Goal: Information Seeking & Learning: Learn about a topic

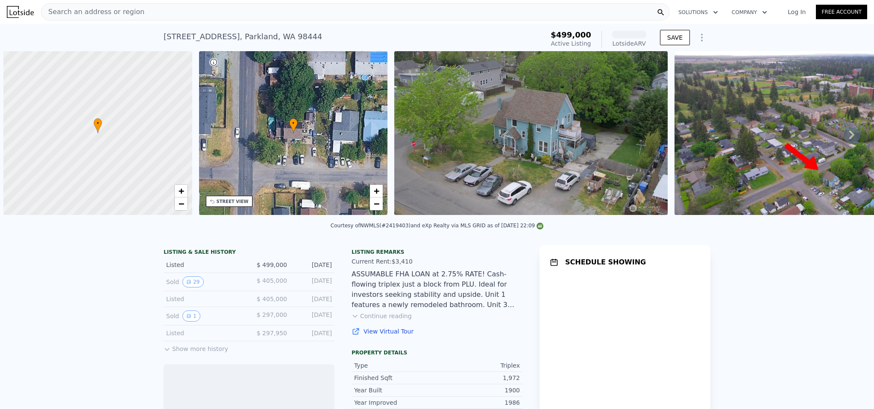
scroll to position [0, 3]
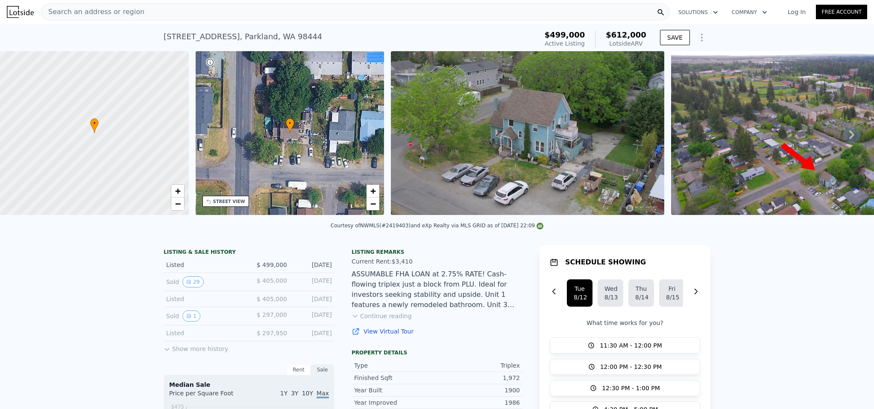
click at [494, 175] on img at bounding box center [527, 133] width 273 height 164
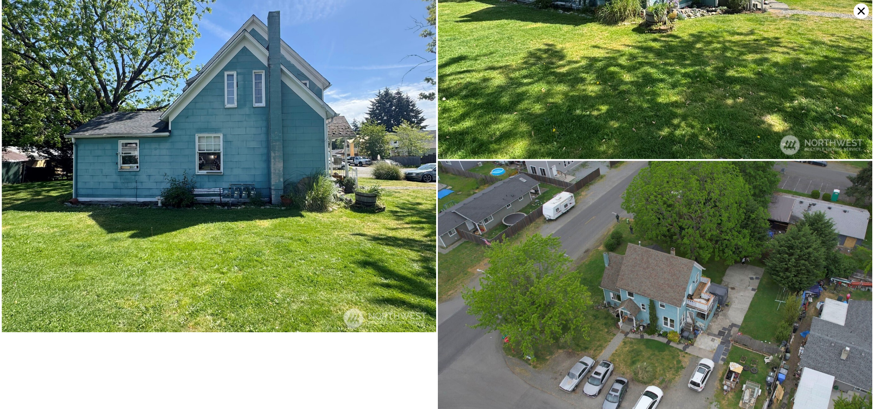
scroll to position [7161, 0]
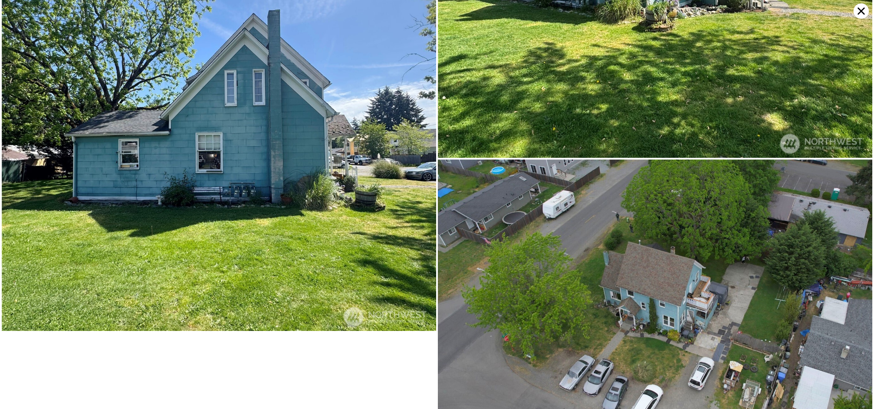
click at [860, 12] on icon at bounding box center [860, 11] width 7 height 7
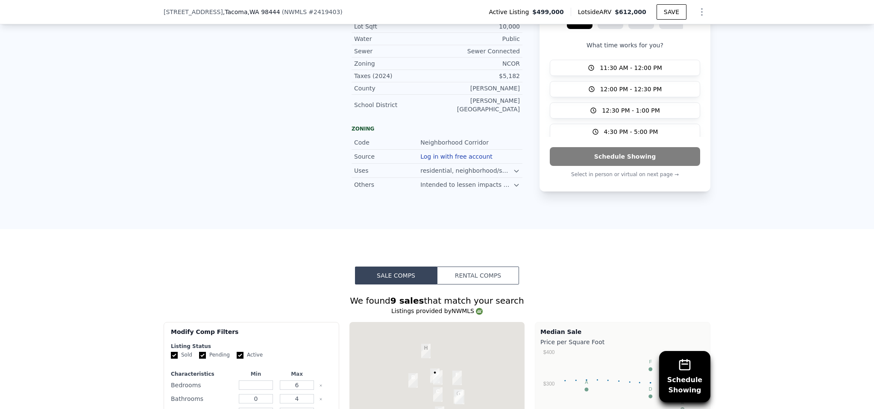
scroll to position [896, 0]
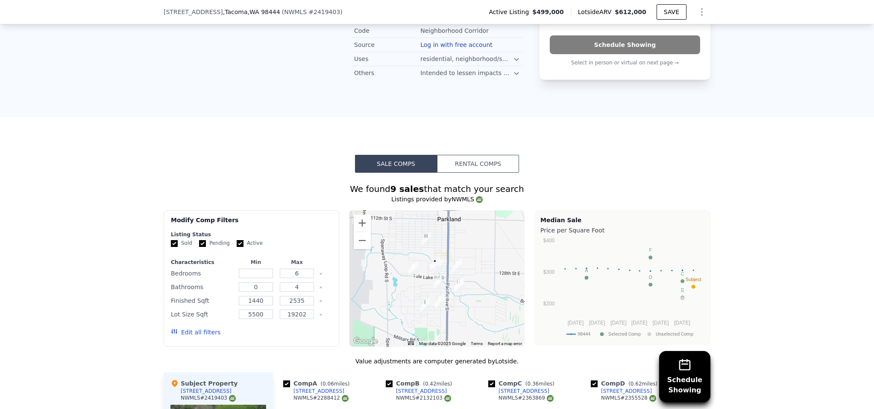
click at [479, 168] on button "Rental Comps" at bounding box center [478, 164] width 82 height 18
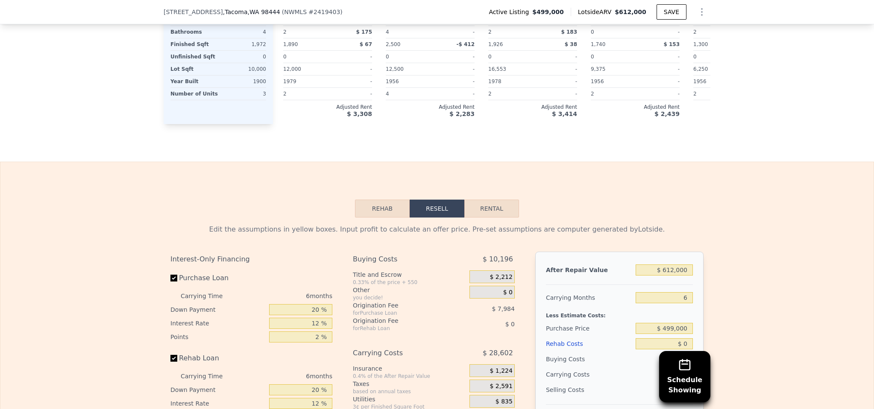
scroll to position [1479, 0]
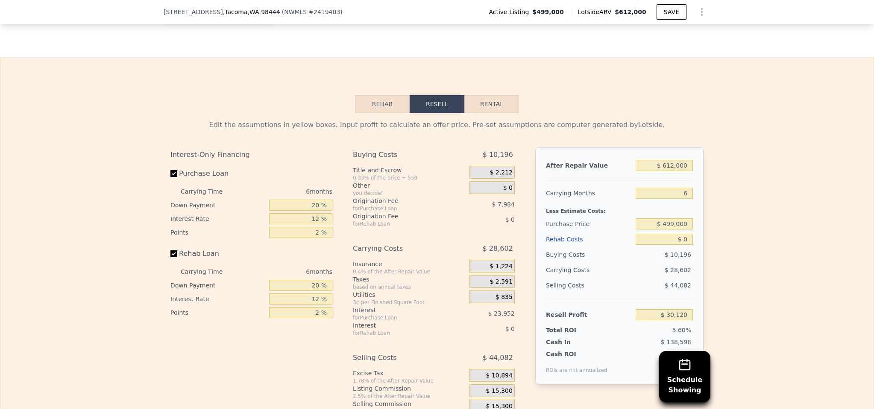
click at [498, 101] on button "Rental" at bounding box center [491, 104] width 55 height 18
select select "30"
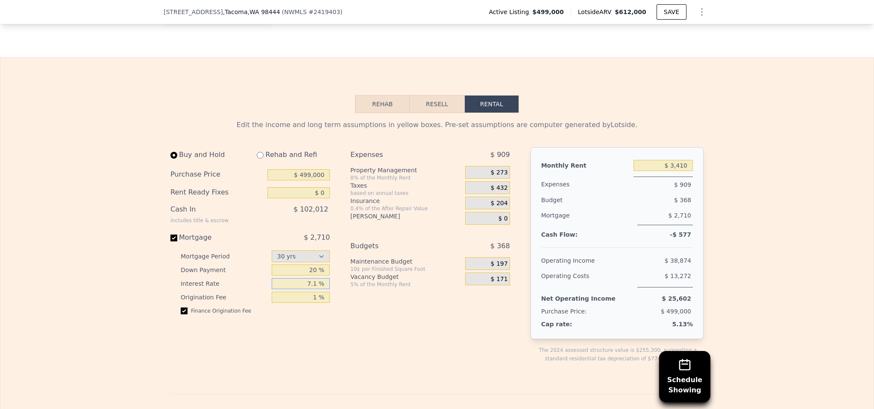
click at [293, 285] on input "7.1 %" at bounding box center [301, 283] width 58 height 11
click at [315, 287] on input "7.1 %" at bounding box center [301, 283] width 58 height 11
type input "7 %"
click at [373, 340] on div "Expenses $ 909 Property Management 8% of the Monthly Rent $ 273 Taxes based on …" at bounding box center [433, 262] width 166 height 230
click at [316, 289] on input "2.74 %" at bounding box center [301, 283] width 58 height 11
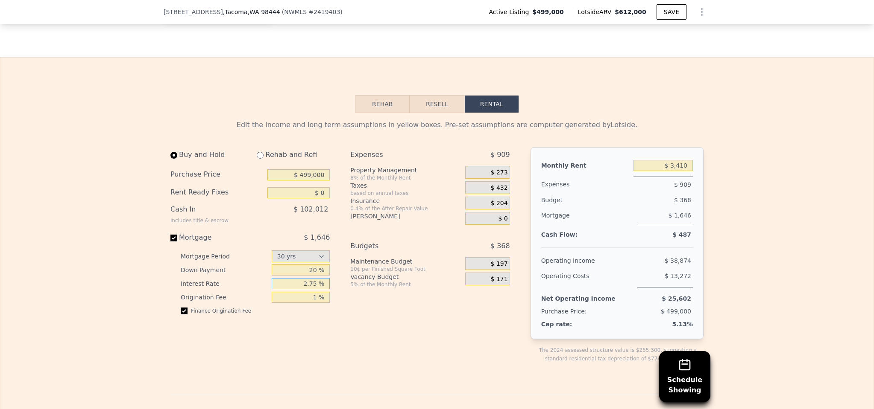
type input "2.75 %"
click at [288, 271] on input "20 %" at bounding box center [301, 270] width 58 height 11
drag, startPoint x: 300, startPoint y: 299, endPoint x: 338, endPoint y: 301, distance: 37.6
click at [338, 301] on div "Buy and Hold Rehab and Refi Purchase Price $ 499,000 Rent Ready Fixes $ 0 Cash …" at bounding box center [343, 262] width 346 height 230
type input "0 %"
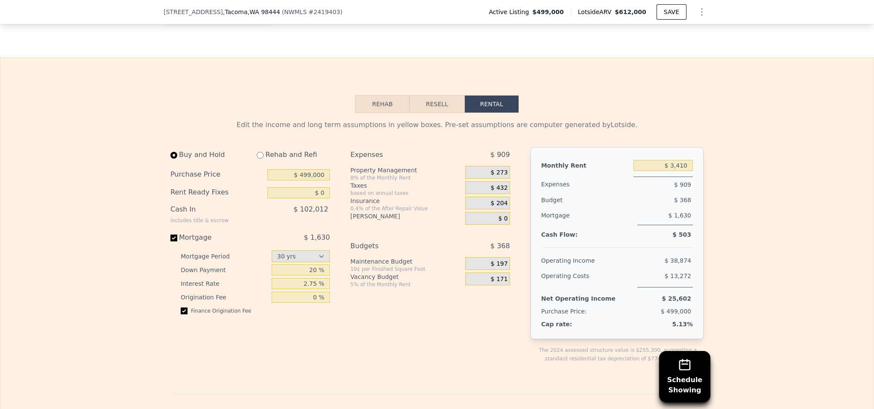
click at [343, 299] on div "Buy and Hold Rehab and Refi Purchase Price $ 499,000 Rent Ready Fixes $ 0 Cash …" at bounding box center [343, 262] width 346 height 230
click at [372, 323] on div "Expenses $ 909 Property Management 8% of the Monthly Rent $ 273 Taxes based on …" at bounding box center [433, 262] width 166 height 230
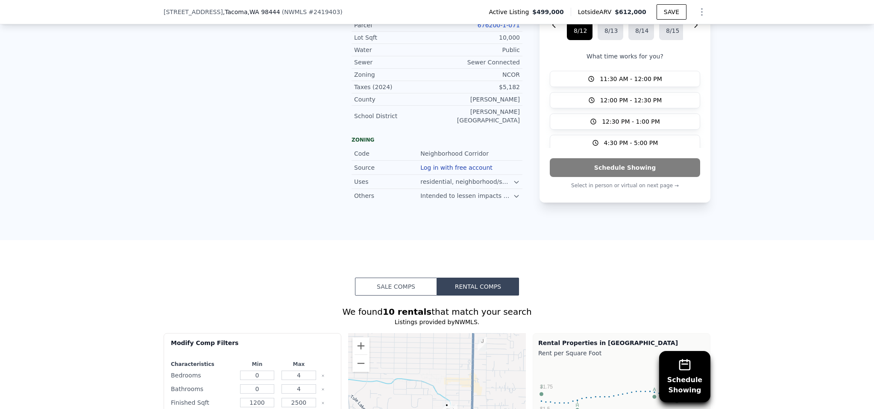
scroll to position [390, 0]
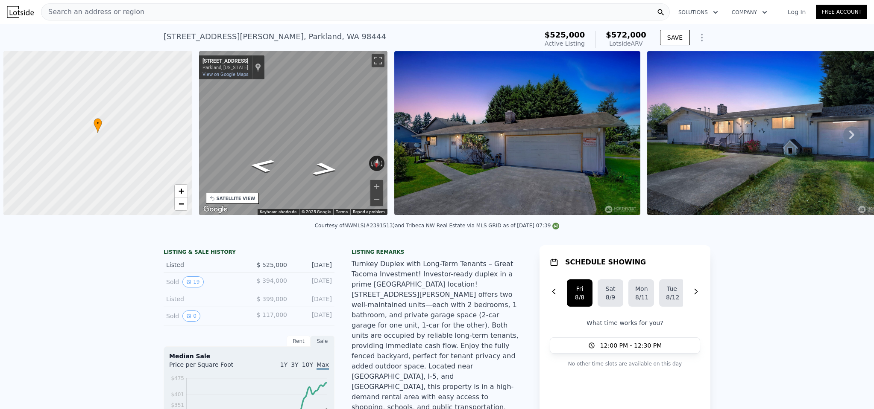
scroll to position [0, 3]
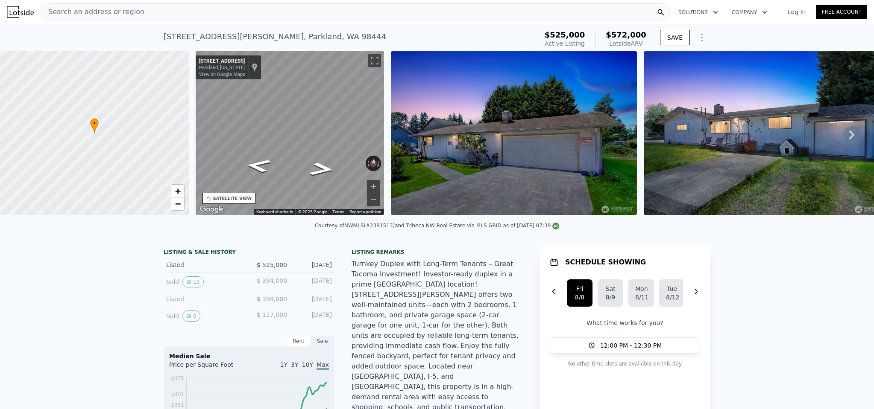
click at [197, 40] on div "11104 Ainsworth Ave S , Parkland , WA 98444" at bounding box center [275, 37] width 222 height 12
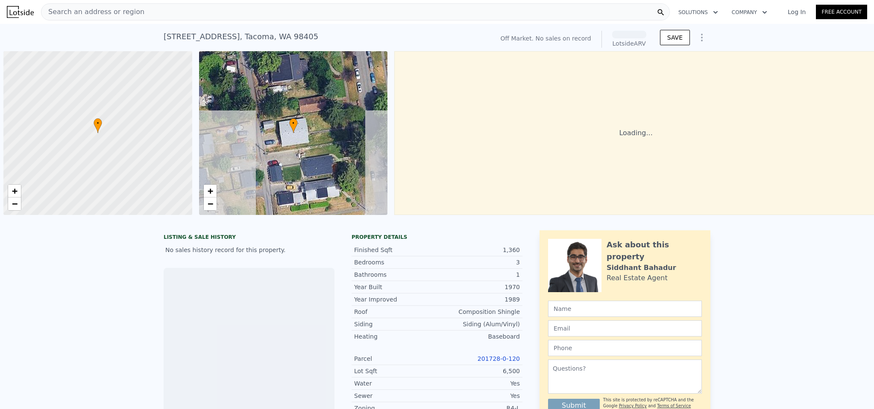
scroll to position [0, 3]
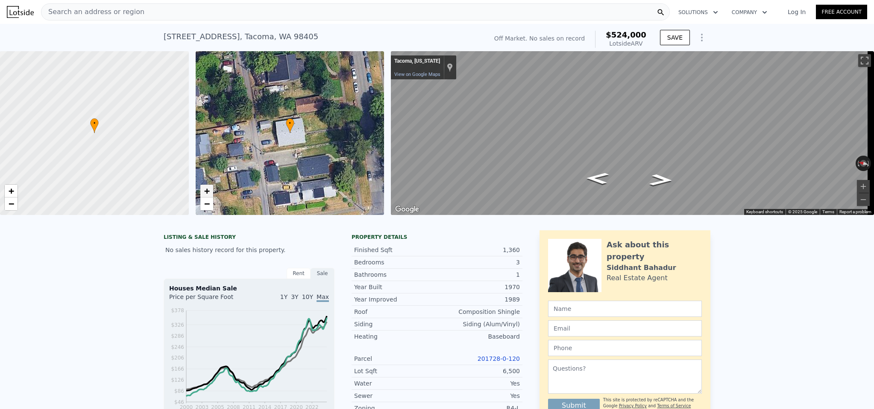
click at [206, 191] on span "+" at bounding box center [207, 191] width 6 height 11
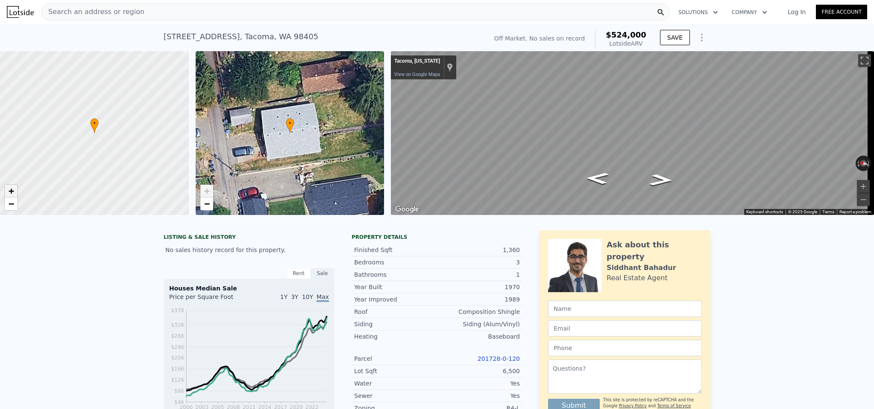
click at [13, 193] on span "+" at bounding box center [12, 191] width 6 height 11
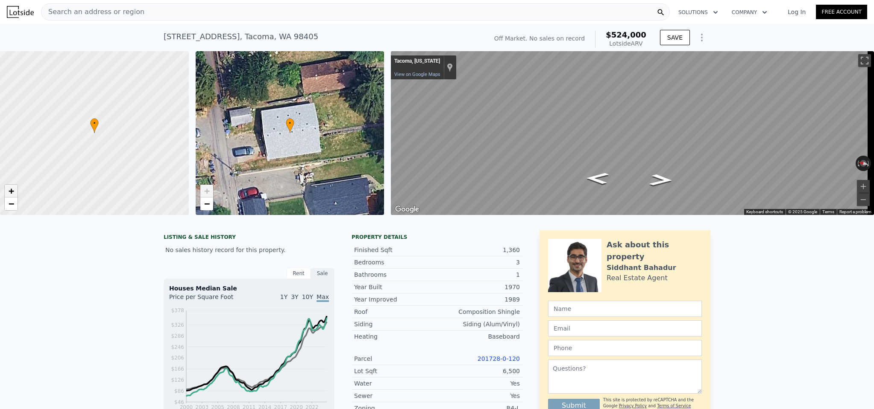
click at [13, 193] on span "+" at bounding box center [12, 191] width 6 height 11
click at [207, 206] on span "−" at bounding box center [207, 204] width 6 height 11
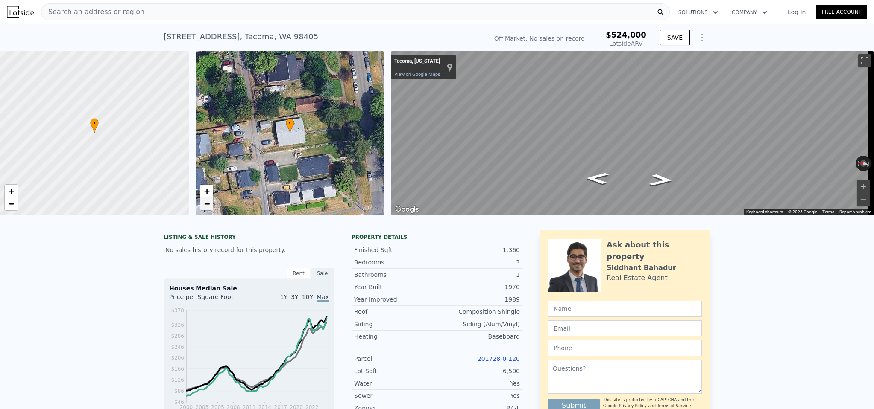
click at [207, 205] on span "−" at bounding box center [207, 204] width 6 height 11
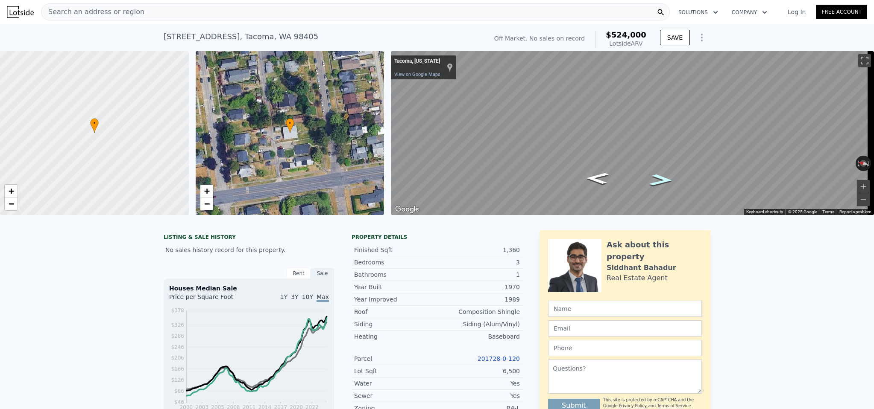
click at [654, 181] on icon "Go South" at bounding box center [660, 181] width 43 height 18
click at [654, 181] on icon "Go South" at bounding box center [661, 180] width 43 height 17
click at [654, 181] on icon "Go South" at bounding box center [661, 178] width 42 height 17
click at [654, 181] on icon "Go South" at bounding box center [660, 179] width 41 height 17
click at [654, 181] on icon "Go South" at bounding box center [660, 179] width 39 height 16
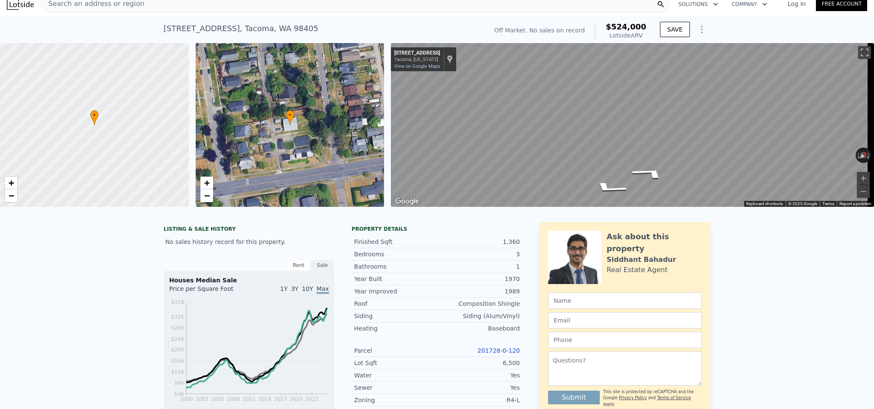
scroll to position [10, 0]
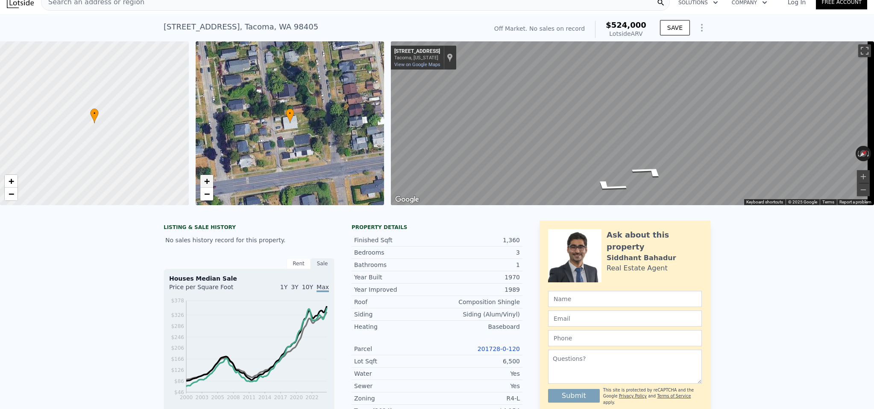
click at [205, 185] on span "+" at bounding box center [207, 181] width 6 height 11
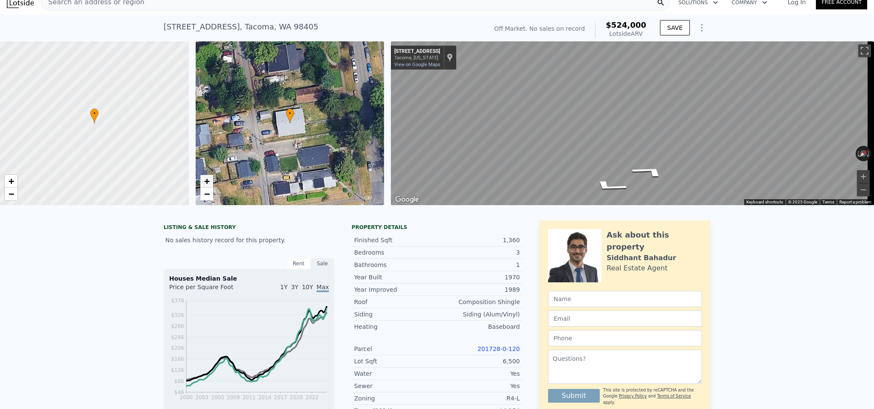
click at [205, 185] on span "+" at bounding box center [207, 181] width 6 height 11
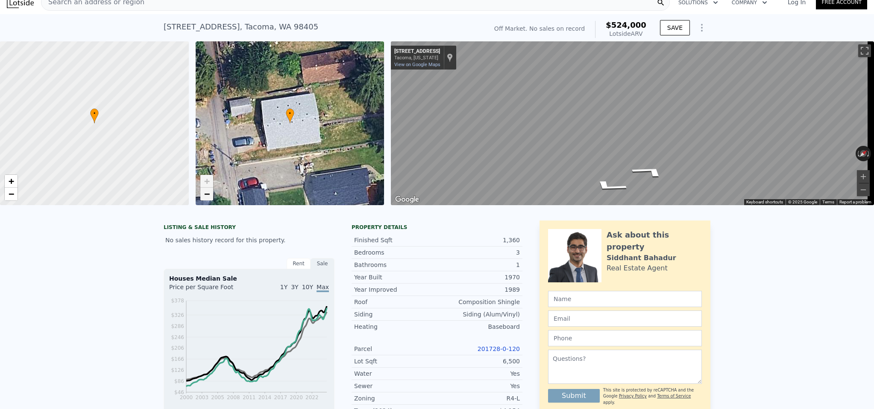
click at [205, 195] on span "−" at bounding box center [207, 194] width 6 height 11
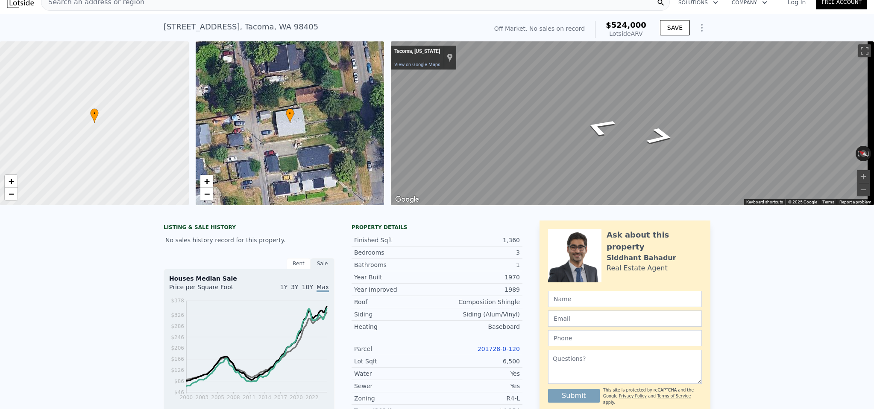
click at [337, 78] on div "• + − • + − ← Move left → Move right ↑ Move up ↓ Move down + Zoom in - Zoom out…" at bounding box center [437, 123] width 874 height 164
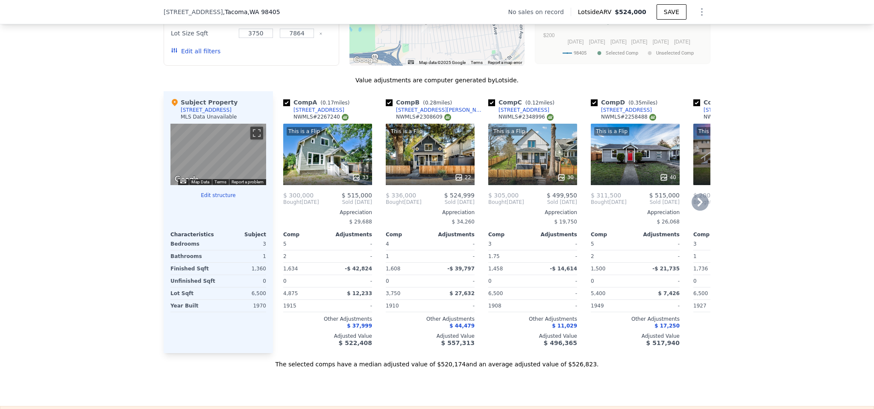
scroll to position [864, 0]
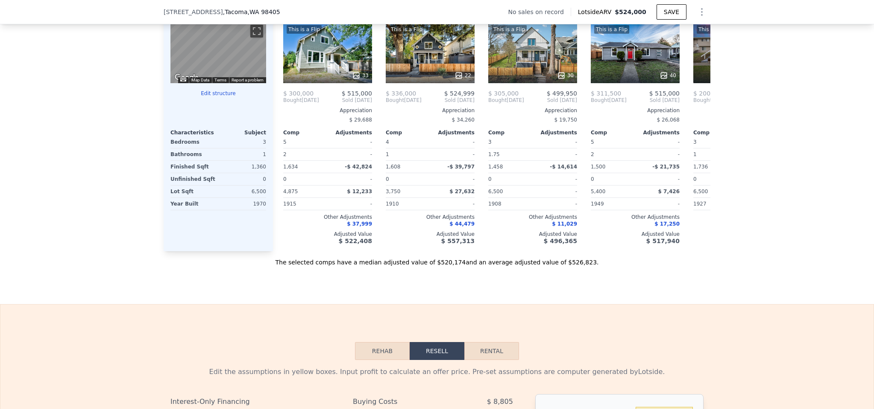
click at [503, 360] on button "Rental" at bounding box center [491, 351] width 55 height 18
select select "30"
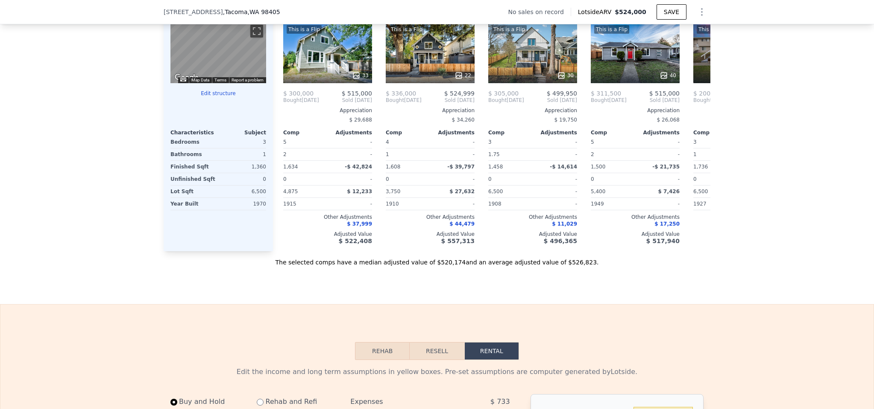
scroll to position [1064, 0]
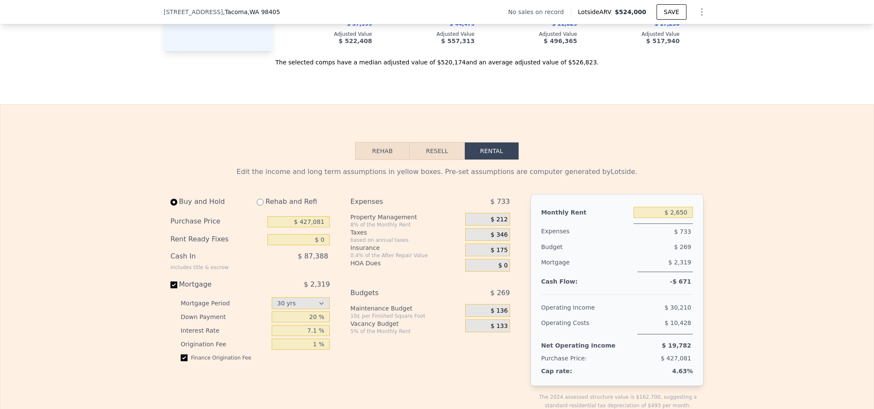
click at [644, 220] on div "$ 2,650" at bounding box center [662, 212] width 59 height 15
click at [648, 218] on input "$ 2,650" at bounding box center [662, 212] width 59 height 11
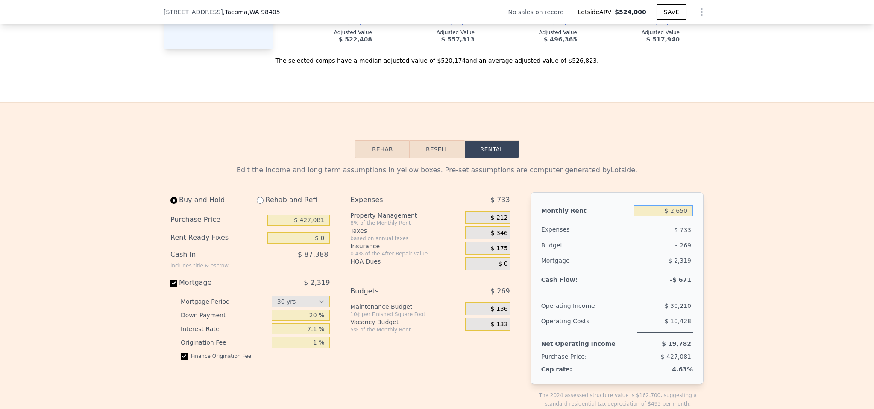
scroll to position [1073, 0]
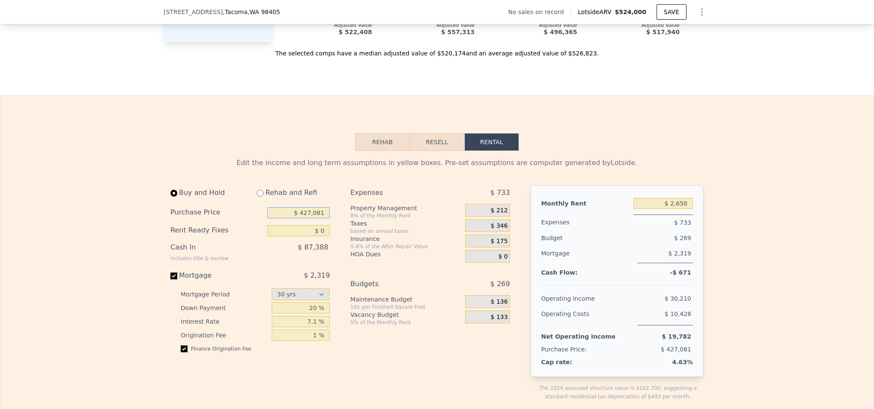
drag, startPoint x: 304, startPoint y: 225, endPoint x: 358, endPoint y: 224, distance: 54.7
click at [358, 224] on div "Buy and Hold Rehab and Refi Purchase Price $ 427,081 Rent Ready Fixes $ 0 Cash …" at bounding box center [343, 300] width 346 height 230
click at [324, 219] on input "$ 427,081" at bounding box center [298, 212] width 62 height 11
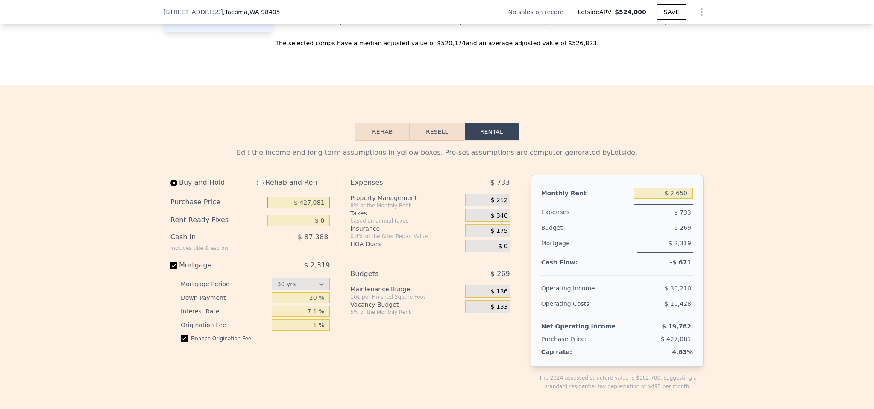
scroll to position [1087, 0]
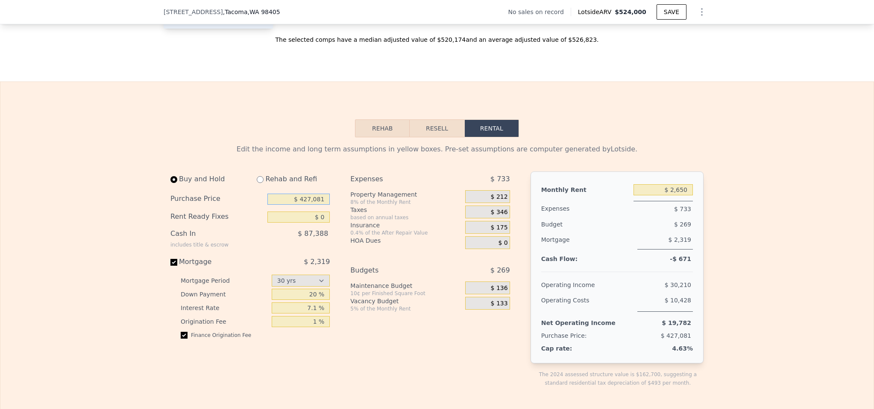
drag, startPoint x: 311, startPoint y: 210, endPoint x: 380, endPoint y: 210, distance: 69.6
click at [380, 210] on div "Buy and Hold Rehab and Refi Purchase Price $ 427,081 Rent Ready Fixes $ 0 Cash …" at bounding box center [343, 287] width 346 height 230
type input "$ 400,000"
click at [292, 223] on input "$ 0" at bounding box center [298, 217] width 62 height 11
drag, startPoint x: 294, startPoint y: 321, endPoint x: 316, endPoint y: 320, distance: 21.8
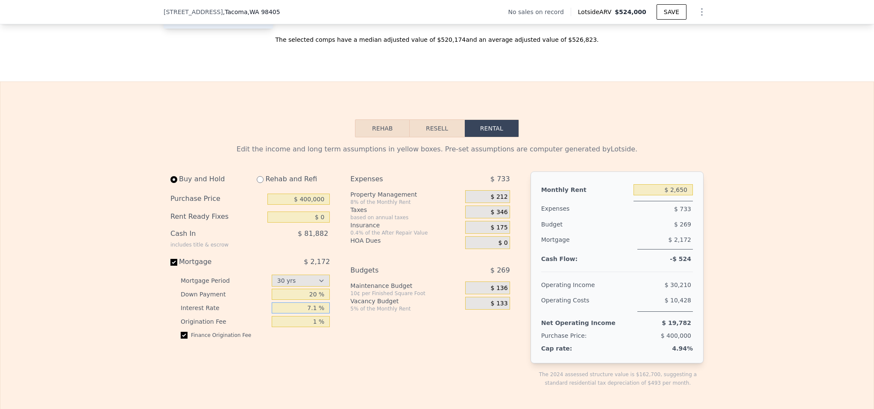
click at [316, 314] on input "7.1 %" at bounding box center [301, 308] width 58 height 11
type input "4 %"
click at [389, 356] on div "Expenses $ 733 Property Management 8% of the Monthly Rent $ 212 Taxes based on …" at bounding box center [433, 287] width 166 height 230
drag, startPoint x: 305, startPoint y: 306, endPoint x: 322, endPoint y: 308, distance: 16.7
click at [322, 300] on input "20 %" at bounding box center [301, 294] width 58 height 11
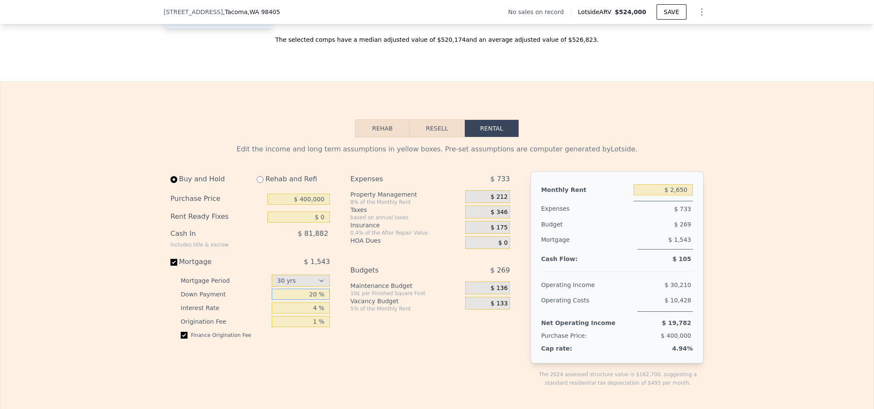
type input "0 %"
drag, startPoint x: 307, startPoint y: 336, endPoint x: 350, endPoint y: 339, distance: 43.6
click at [349, 341] on div "Buy and Hold Rehab and Refi Purchase Price $ 400,000 Rent Ready Fixes $ 0 Cash …" at bounding box center [343, 287] width 346 height 230
type input "0 %"
click at [350, 338] on div "Expenses $ 733 Property Management 8% of the Monthly Rent $ 212 Taxes based on …" at bounding box center [433, 287] width 166 height 230
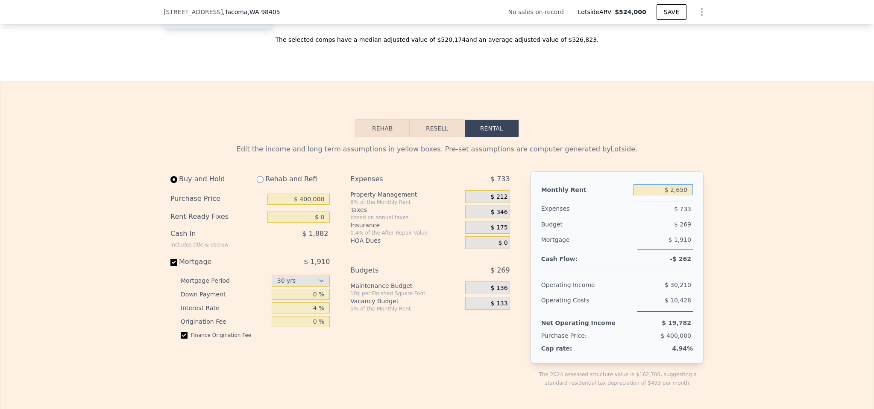
drag, startPoint x: 658, startPoint y: 202, endPoint x: 736, endPoint y: 202, distance: 77.7
type input "$ 2,650"
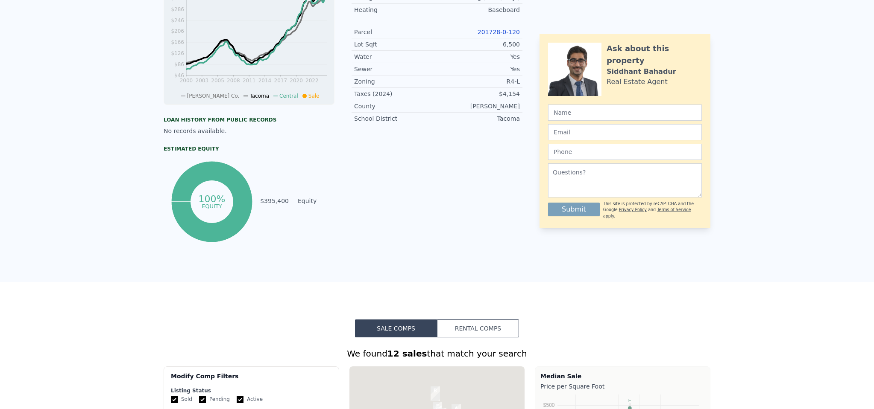
scroll to position [0, 0]
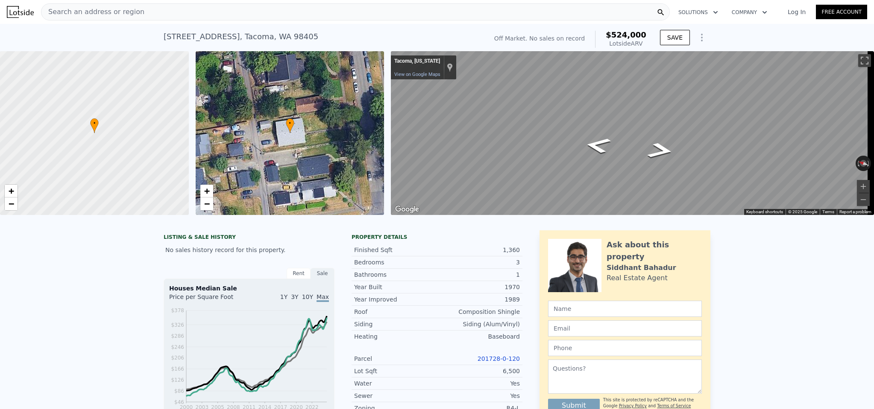
click at [210, 7] on div "Search an address or region" at bounding box center [355, 11] width 628 height 17
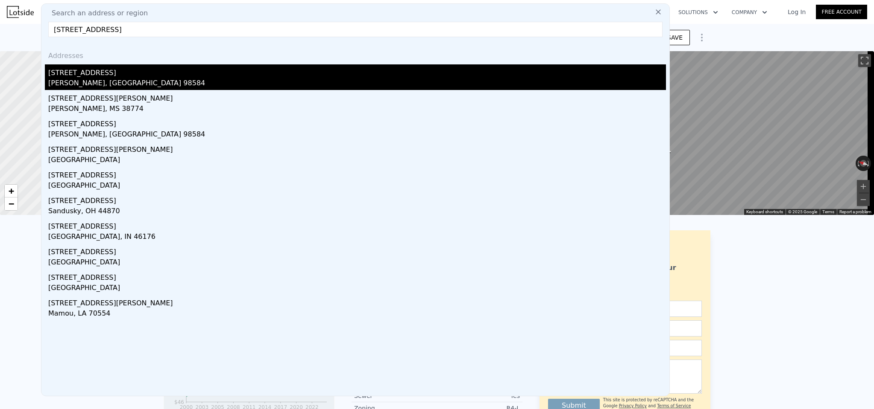
type input "[STREET_ADDRESS]"
click at [102, 68] on div "[STREET_ADDRESS]" at bounding box center [356, 71] width 617 height 14
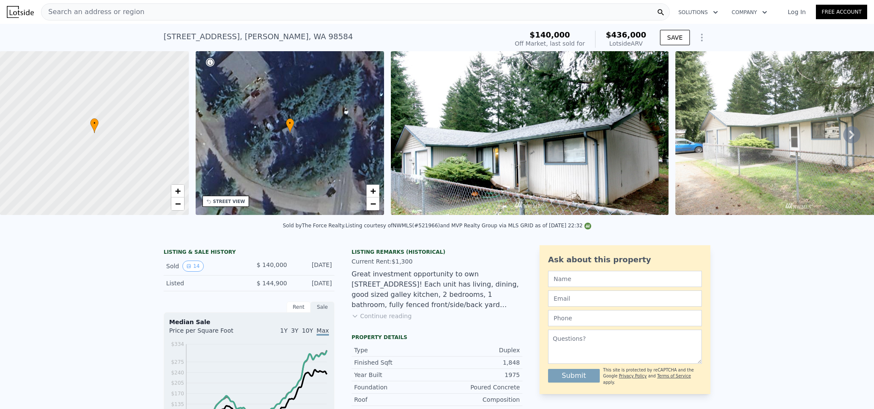
click at [392, 321] on button "Continue reading" at bounding box center [381, 316] width 60 height 9
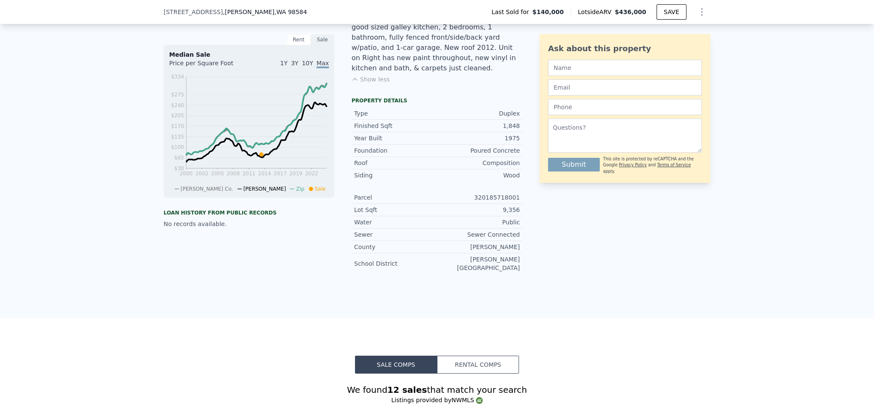
scroll to position [501, 0]
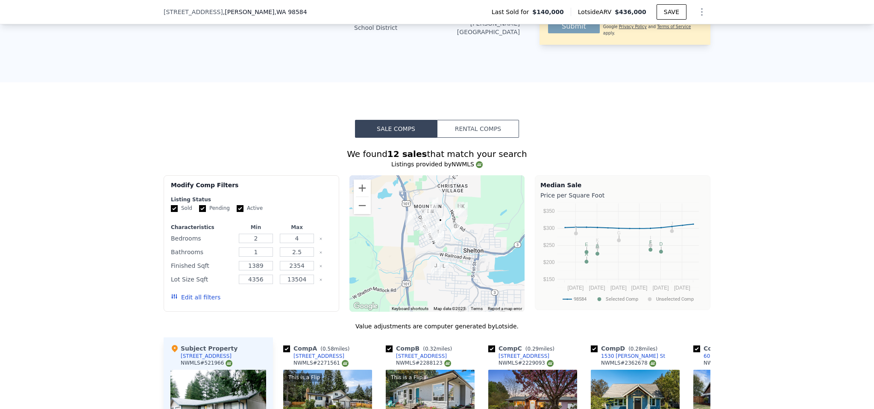
click at [486, 120] on button "Rental Comps" at bounding box center [478, 129] width 82 height 18
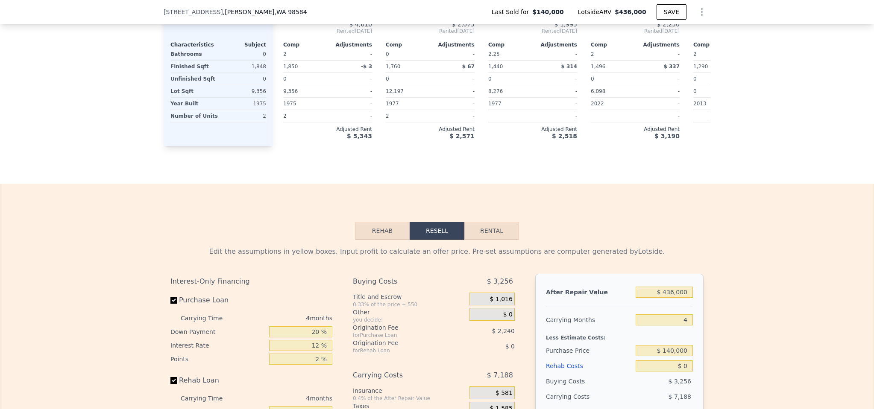
scroll to position [1002, 0]
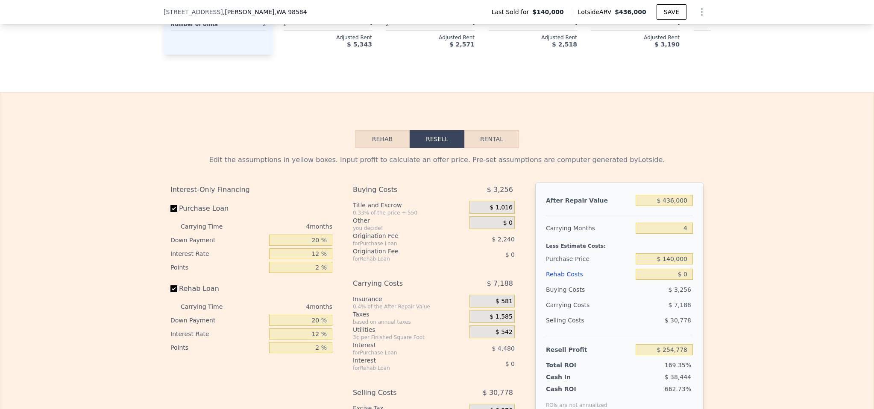
click at [483, 134] on button "Rental" at bounding box center [491, 139] width 55 height 18
select select "30"
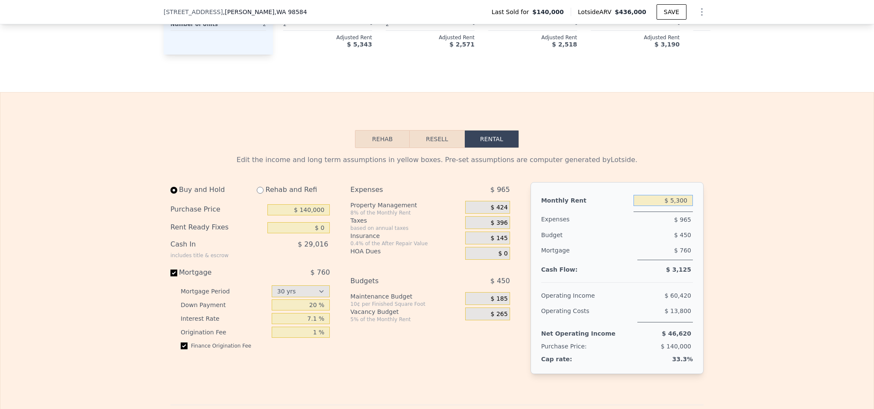
drag, startPoint x: 649, startPoint y: 194, endPoint x: 727, endPoint y: 199, distance: 77.8
drag, startPoint x: 282, startPoint y: 205, endPoint x: 377, endPoint y: 205, distance: 95.2
click at [377, 205] on div "Buy and Hold Rehab and Refi Purchase Price $ 140,000 Rent Ready Fixes $ 0 Cash …" at bounding box center [343, 285] width 346 height 206
type input "$ 450,000"
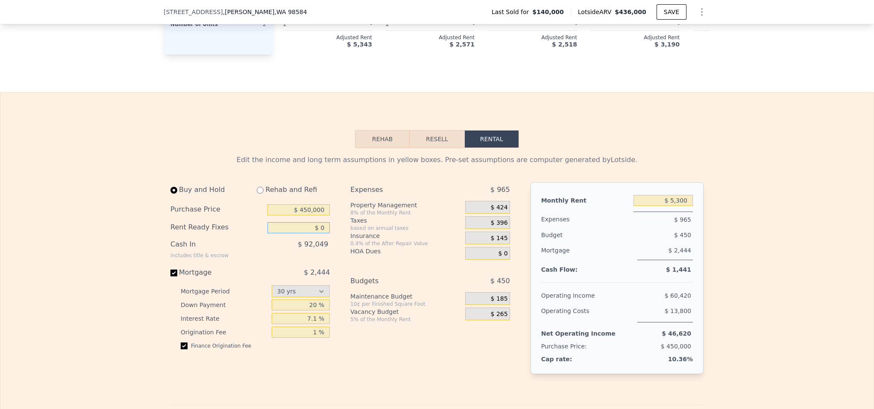
drag, startPoint x: 304, startPoint y: 225, endPoint x: 291, endPoint y: 228, distance: 13.9
click at [305, 225] on input "$ 0" at bounding box center [298, 227] width 62 height 11
drag, startPoint x: 652, startPoint y: 197, endPoint x: 718, endPoint y: 195, distance: 66.2
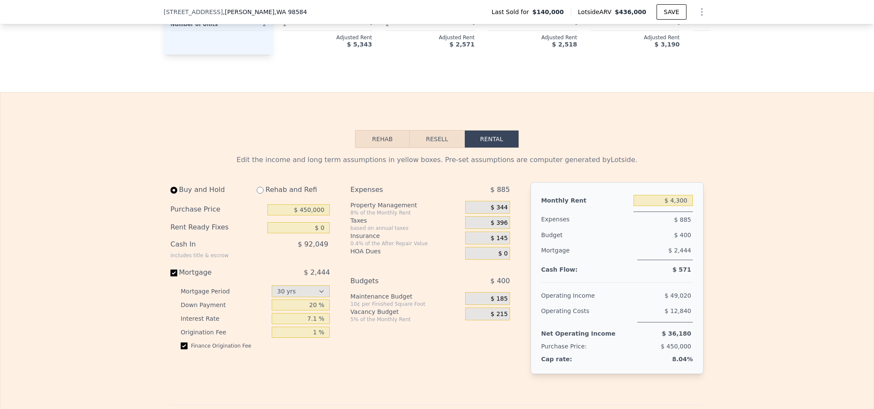
click at [465, 201] on div "$ 344" at bounding box center [487, 207] width 44 height 13
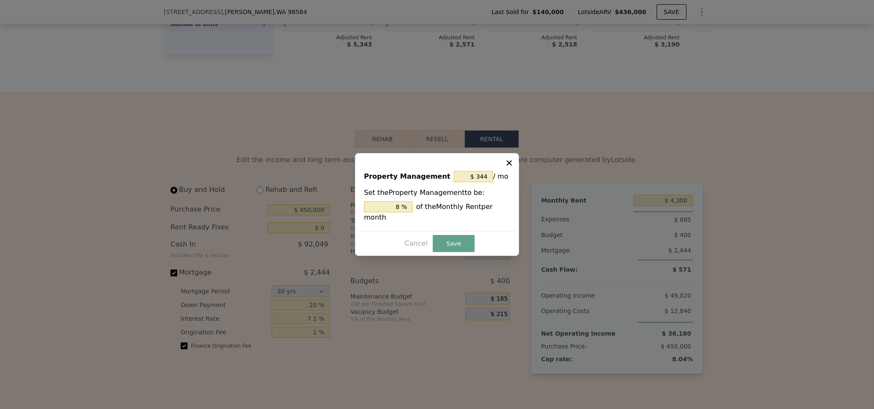
click at [493, 213] on div "8 % of the Monthly Rent per month" at bounding box center [437, 212] width 146 height 21
click at [769, 214] on div at bounding box center [437, 204] width 874 height 409
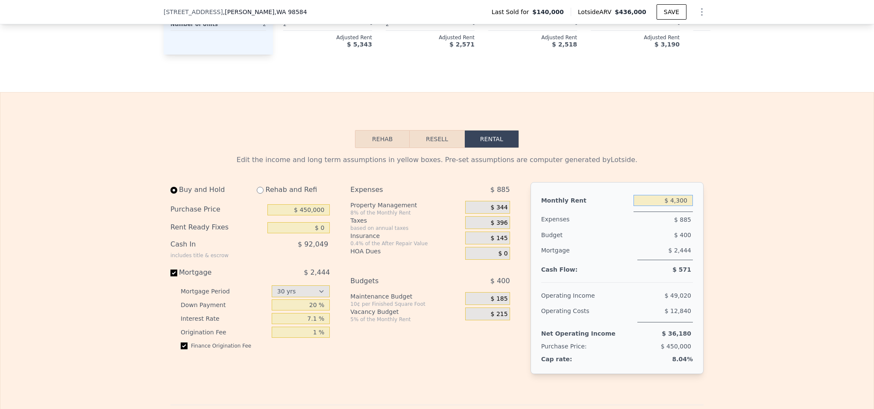
drag, startPoint x: 657, startPoint y: 193, endPoint x: 748, endPoint y: 191, distance: 91.0
type input "$ 4,000"
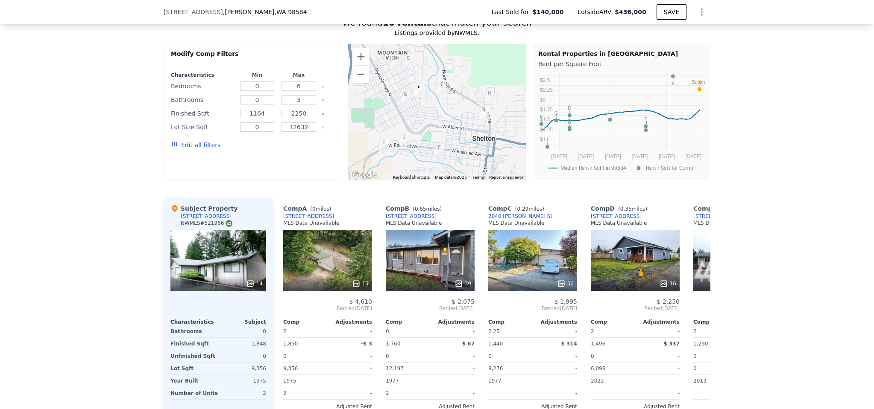
scroll to position [661, 0]
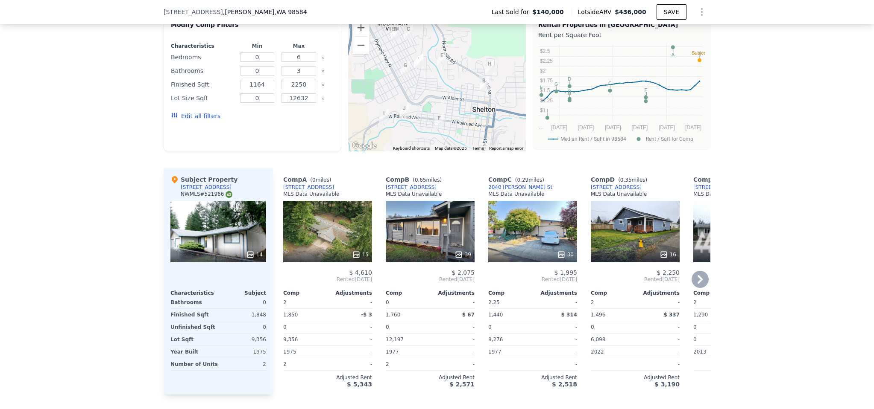
click at [303, 184] on div "[STREET_ADDRESS]" at bounding box center [308, 187] width 51 height 7
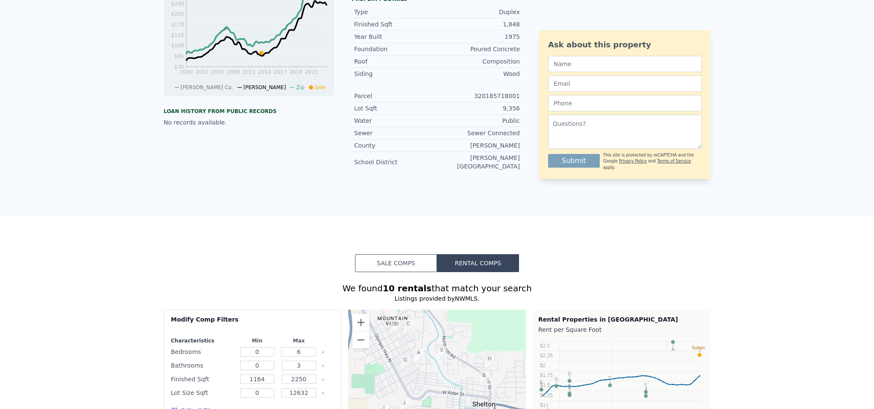
scroll to position [0, 0]
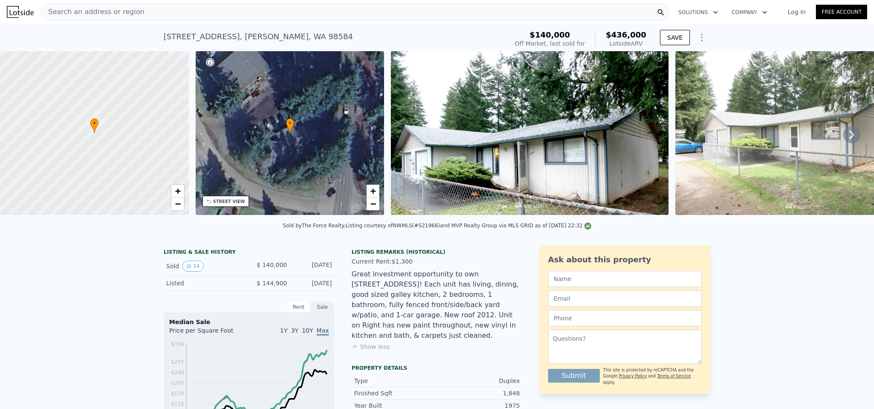
click at [227, 12] on div "Search an address or region" at bounding box center [355, 11] width 628 height 17
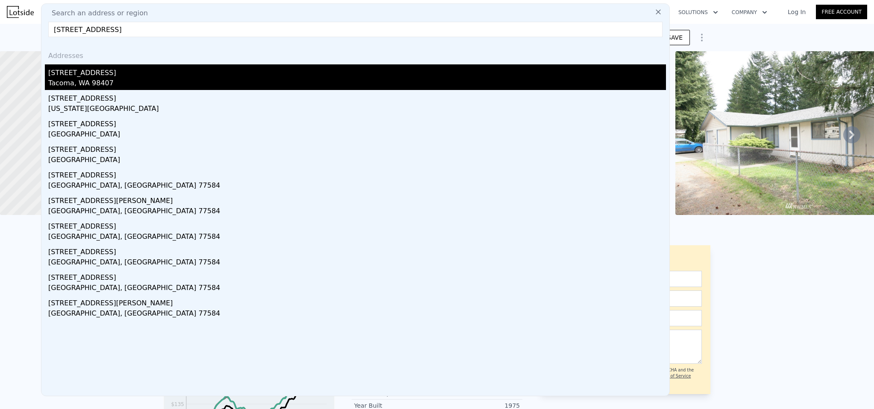
type input "[STREET_ADDRESS]"
click at [119, 75] on div "[STREET_ADDRESS]" at bounding box center [356, 71] width 617 height 14
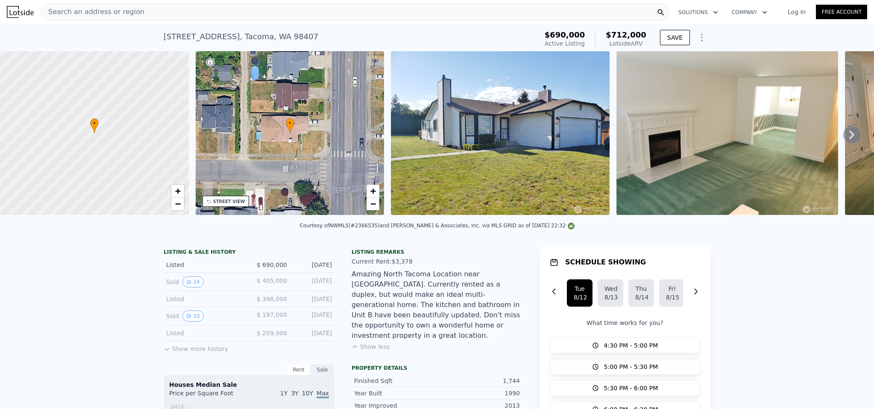
click at [843, 137] on icon at bounding box center [851, 134] width 17 height 17
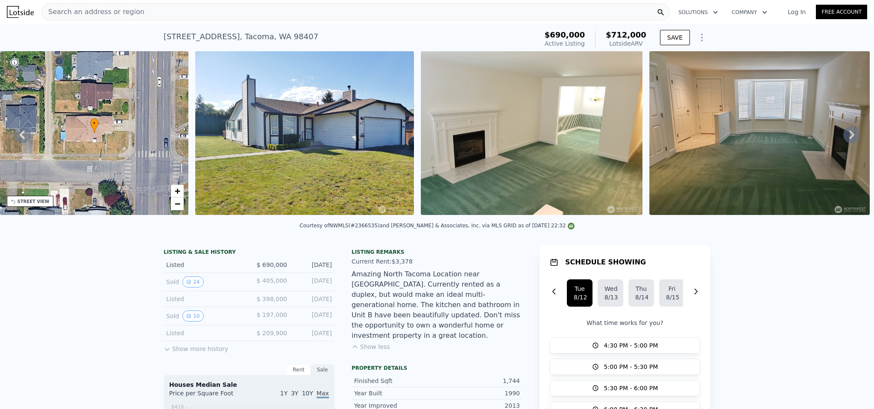
click at [842, 137] on div "• + − • + − STREET VIEW ← Move left → Move right ↑ Move up ↓ Move down + Zoom i…" at bounding box center [437, 134] width 874 height 167
click at [844, 138] on icon at bounding box center [851, 134] width 17 height 17
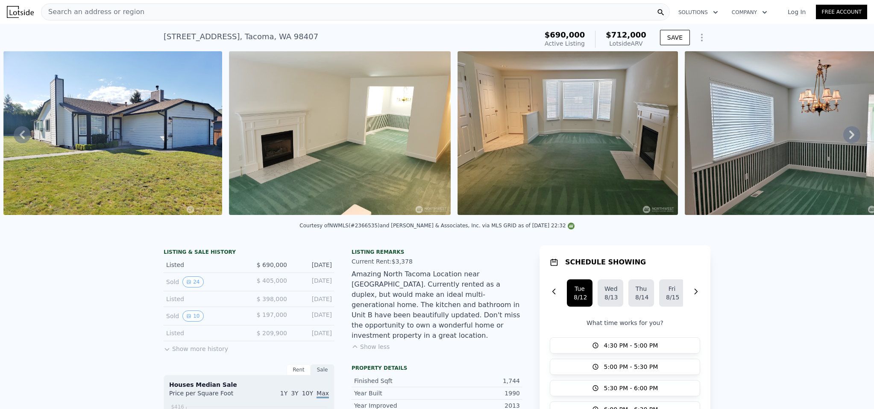
click at [844, 138] on icon at bounding box center [851, 134] width 17 height 17
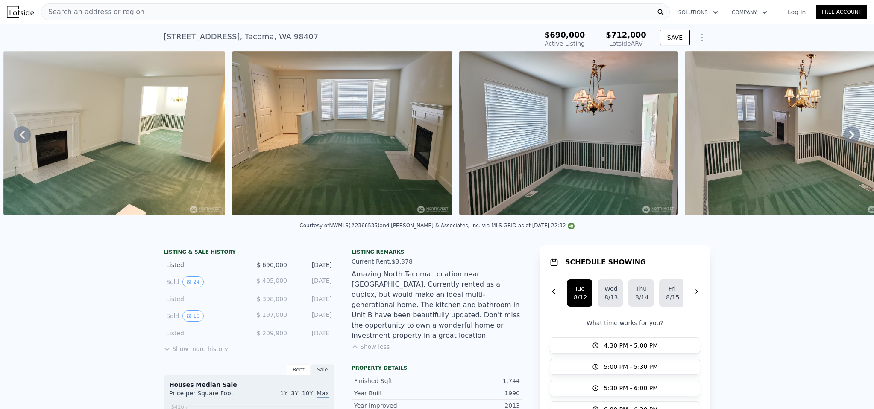
click at [844, 138] on icon at bounding box center [851, 134] width 17 height 17
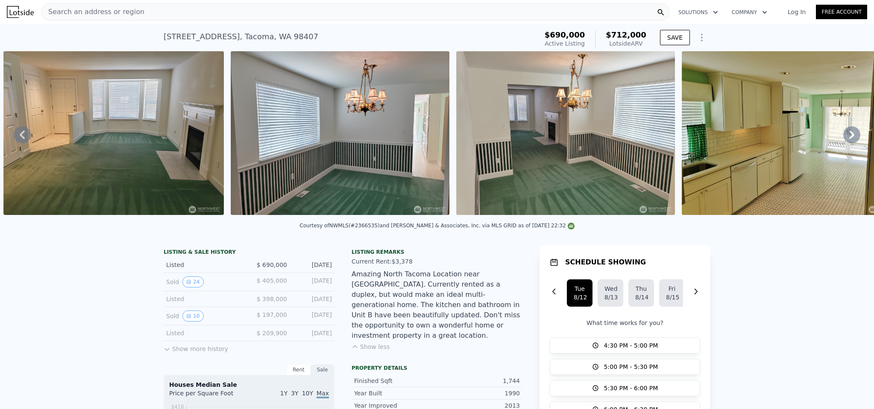
click at [844, 138] on div "• + − • + − STREET VIEW ← Move left → Move right ↑ Move up ↓ Move down + Zoom i…" at bounding box center [437, 134] width 874 height 167
click at [844, 138] on icon at bounding box center [851, 134] width 17 height 17
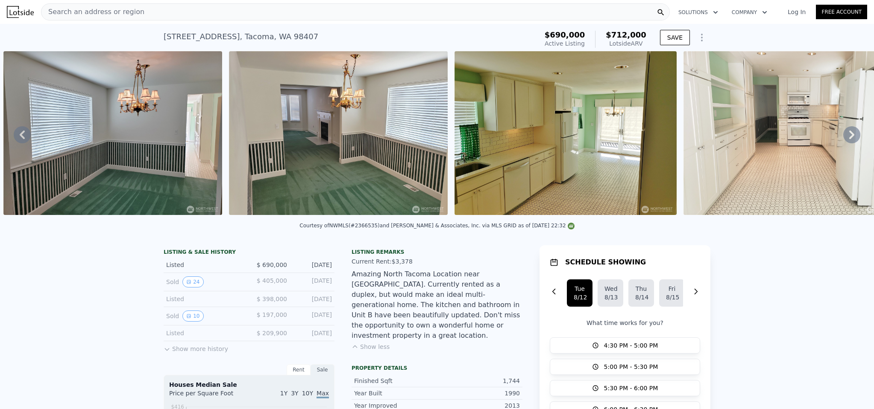
click at [844, 138] on icon at bounding box center [851, 134] width 17 height 17
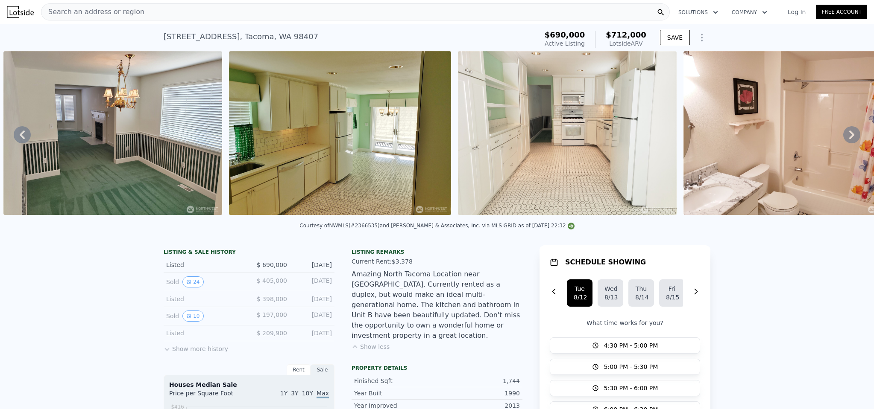
click at [844, 138] on icon at bounding box center [851, 134] width 17 height 17
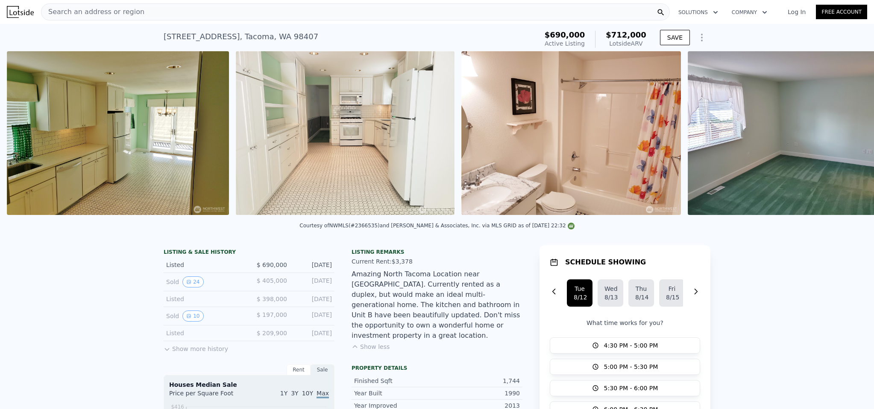
scroll to position [0, 1523]
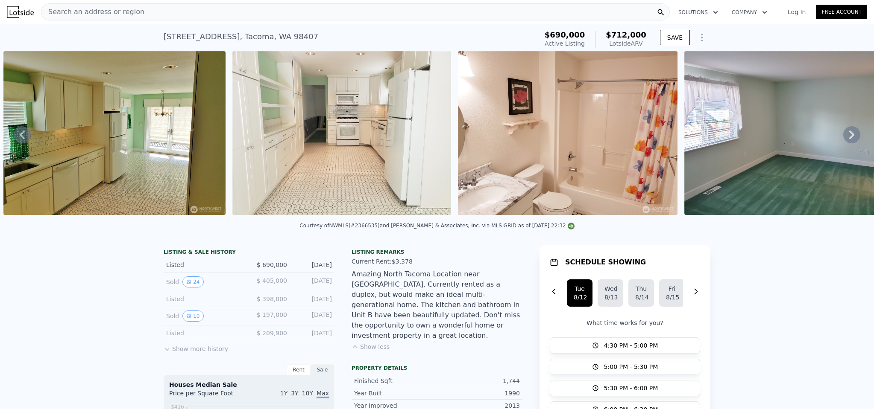
click at [844, 138] on div "• + − • + − STREET VIEW ← Move left → Move right ↑ Move up ↓ Move down + Zoom i…" at bounding box center [437, 134] width 874 height 167
click at [844, 138] on icon at bounding box center [851, 134] width 17 height 17
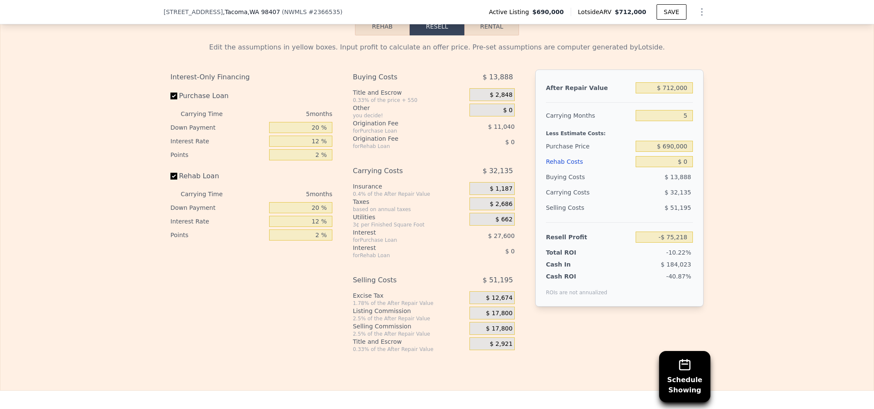
scroll to position [1383, 0]
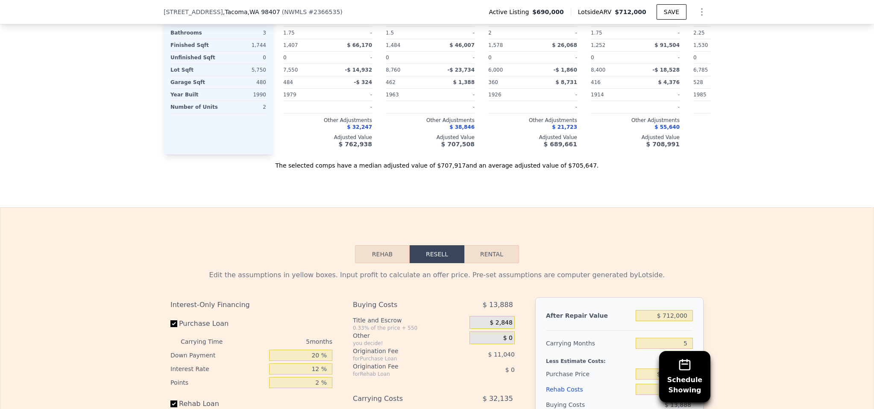
click at [494, 253] on button "Rental" at bounding box center [491, 254] width 55 height 18
select select "30"
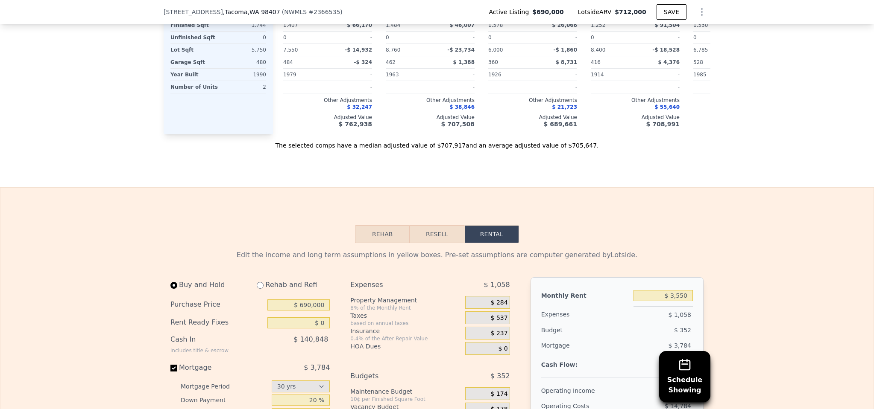
scroll to position [1483, 0]
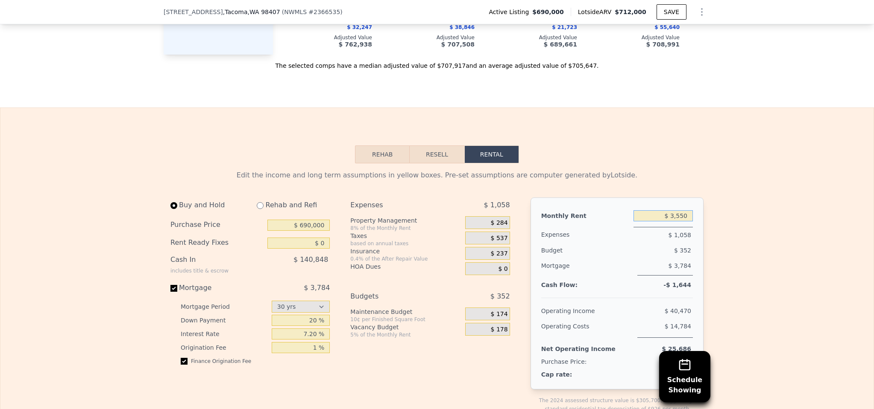
drag, startPoint x: 655, startPoint y: 217, endPoint x: 748, endPoint y: 220, distance: 93.1
type input "$ 3,378"
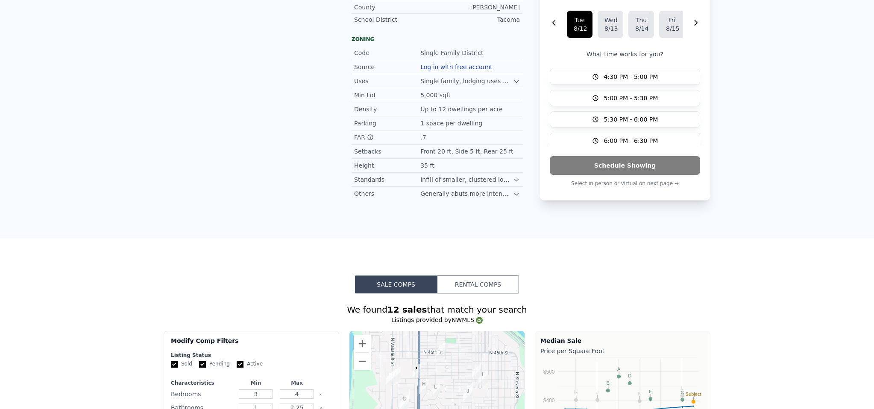
scroll to position [0, 0]
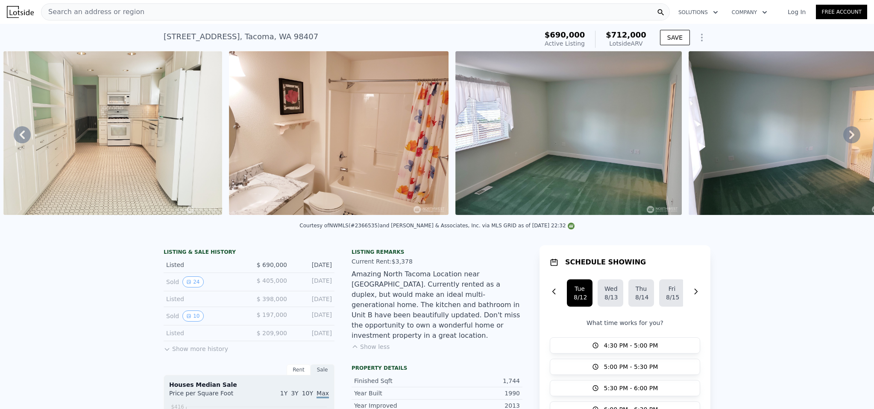
click at [135, 6] on div "Search an address or region" at bounding box center [355, 11] width 628 height 17
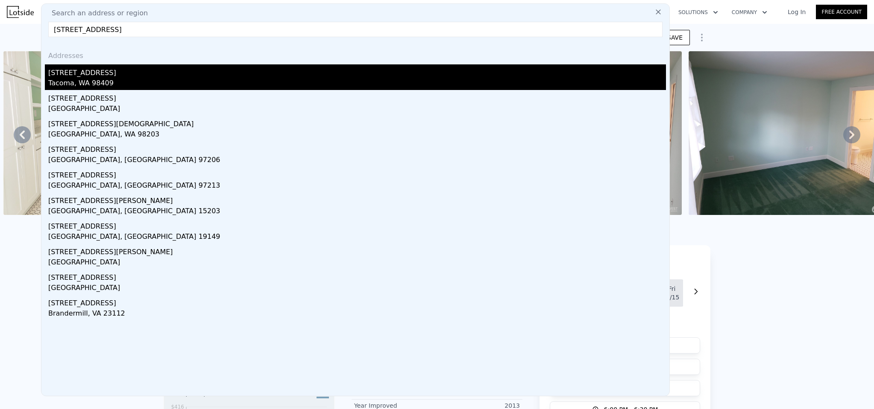
type input "[STREET_ADDRESS]"
click at [100, 75] on div "[STREET_ADDRESS]" at bounding box center [356, 71] width 617 height 14
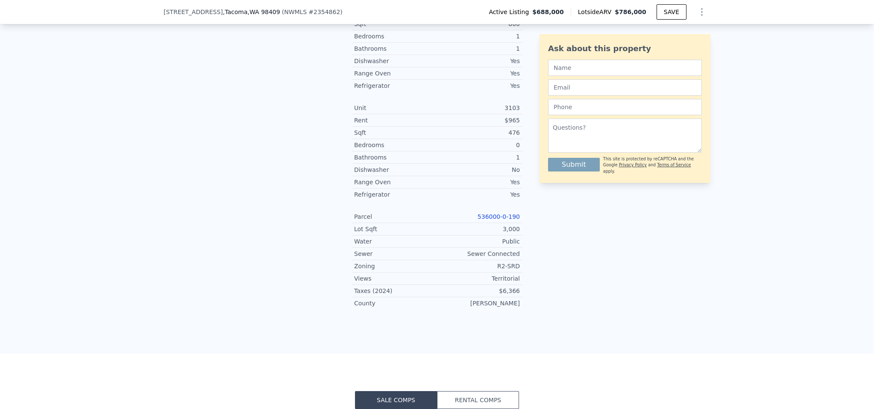
scroll to position [885, 0]
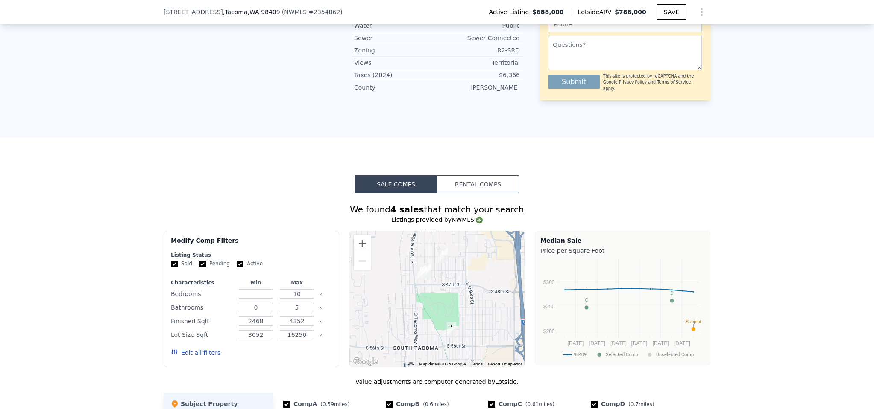
click at [472, 175] on button "Rental Comps" at bounding box center [478, 184] width 82 height 18
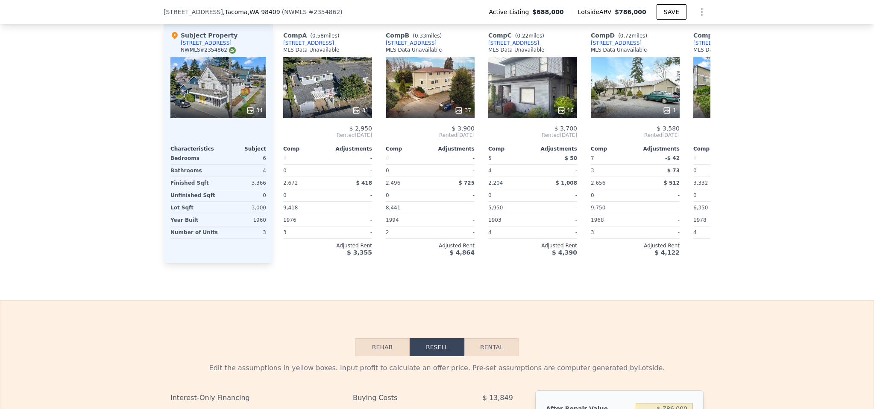
scroll to position [1470, 0]
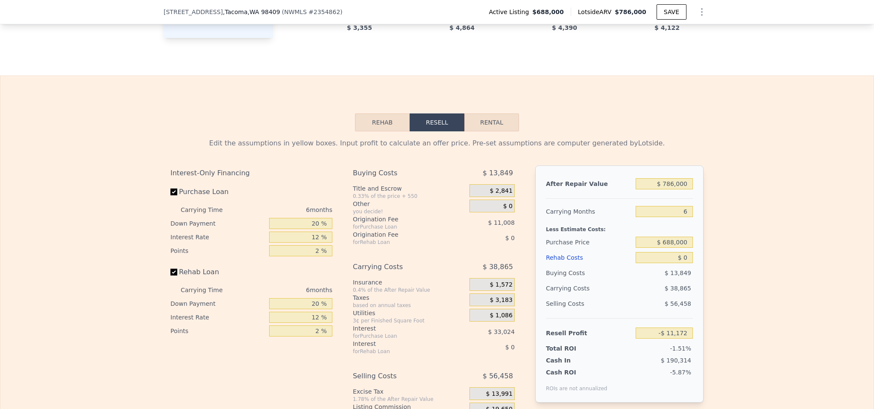
click at [497, 116] on button "Rental" at bounding box center [491, 123] width 55 height 18
select select "30"
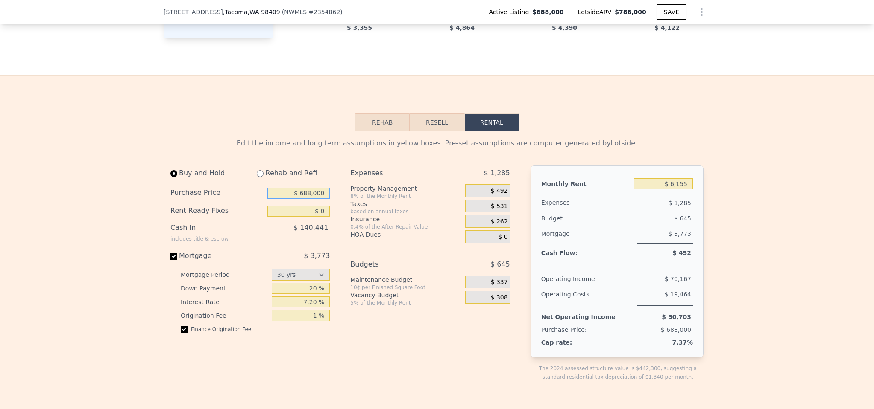
click at [305, 188] on input "$ 688,000" at bounding box center [298, 193] width 62 height 11
type input "$ 658,000"
click at [396, 351] on div "Expenses $ 1,285 Property Management 8% of the Monthly Rent $ 492 Taxes based o…" at bounding box center [433, 281] width 166 height 230
click at [449, 336] on div "Expenses $ 1,285 Property Management 8% of the Monthly Rent $ 492 Taxes based o…" at bounding box center [433, 281] width 166 height 230
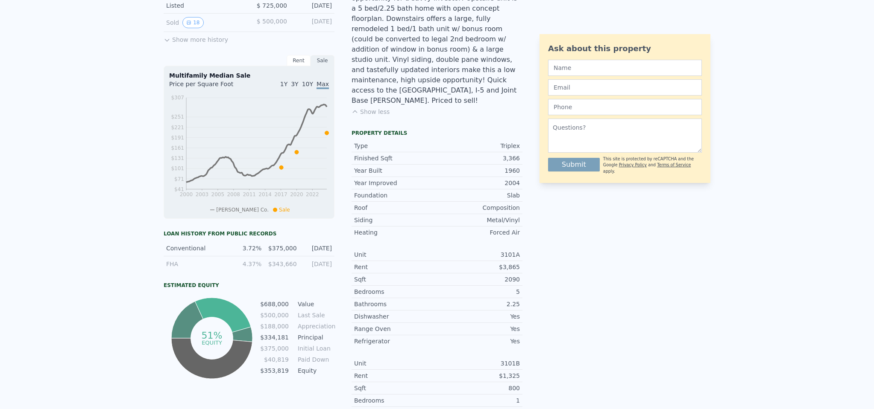
scroll to position [0, 0]
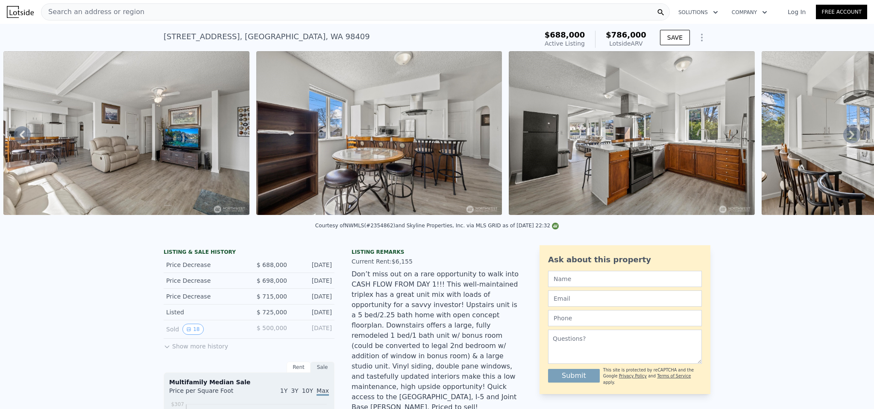
click at [166, 13] on div "Search an address or region" at bounding box center [355, 11] width 628 height 17
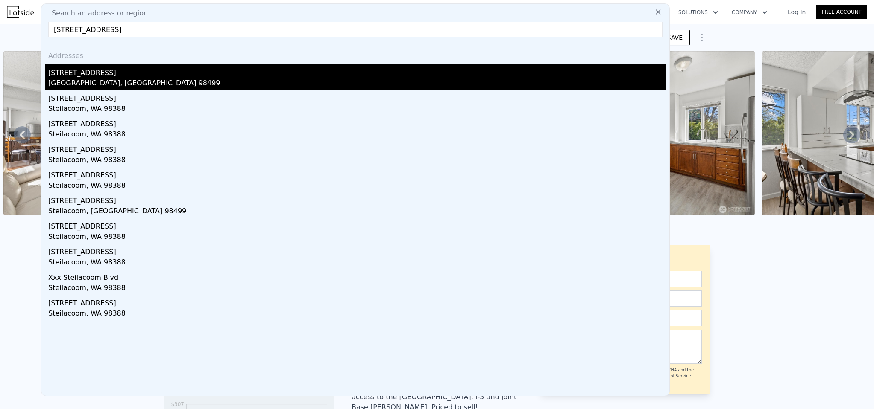
type input "[STREET_ADDRESS]"
click at [113, 79] on div "[GEOGRAPHIC_DATA], [GEOGRAPHIC_DATA] 98499" at bounding box center [356, 84] width 617 height 12
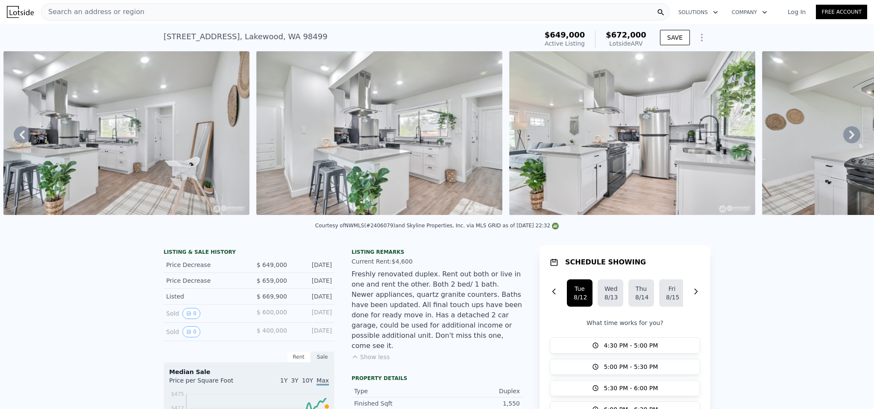
click at [843, 139] on icon at bounding box center [851, 134] width 17 height 17
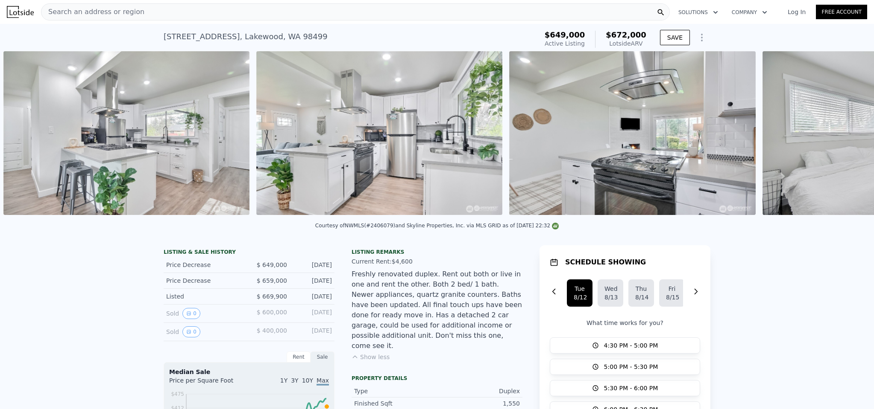
click at [843, 139] on div "• + − • + − STREET VIEW ← Move left → Move right ↑ Move up ↓ Move down + Zoom i…" at bounding box center [437, 134] width 874 height 167
click at [843, 139] on icon at bounding box center [851, 134] width 17 height 17
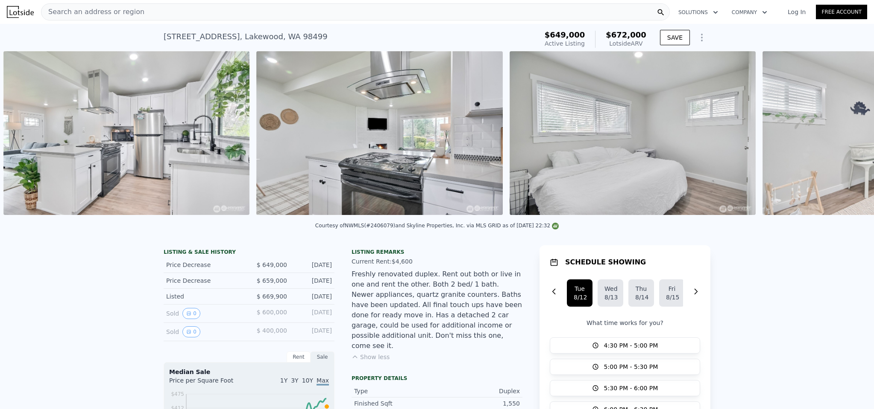
click at [843, 139] on div "• + − • + − STREET VIEW ← Move left → Move right ↑ Move up ↓ Move down + Zoom i…" at bounding box center [437, 134] width 874 height 167
click at [843, 139] on icon at bounding box center [851, 134] width 17 height 17
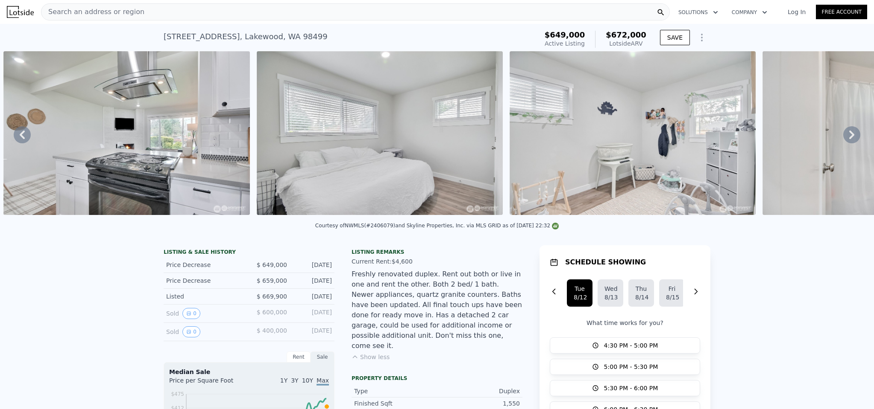
click at [843, 139] on div "• + − • + − STREET VIEW ← Move left → Move right ↑ Move up ↓ Move down + Zoom i…" at bounding box center [437, 134] width 874 height 167
click at [843, 139] on icon at bounding box center [851, 134] width 17 height 17
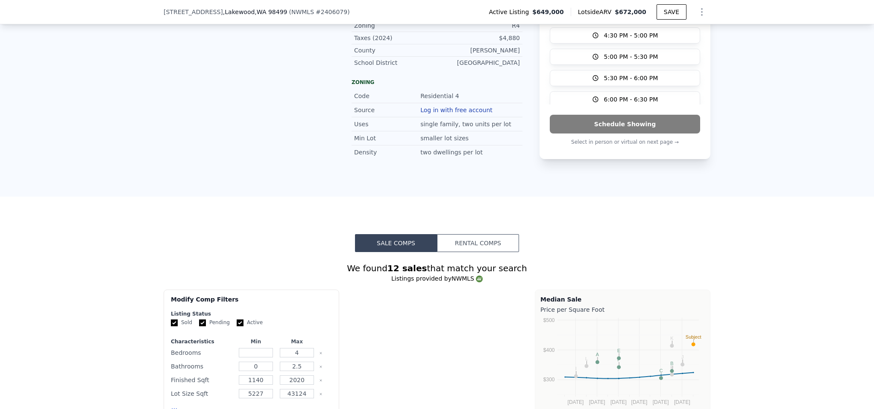
scroll to position [839, 0]
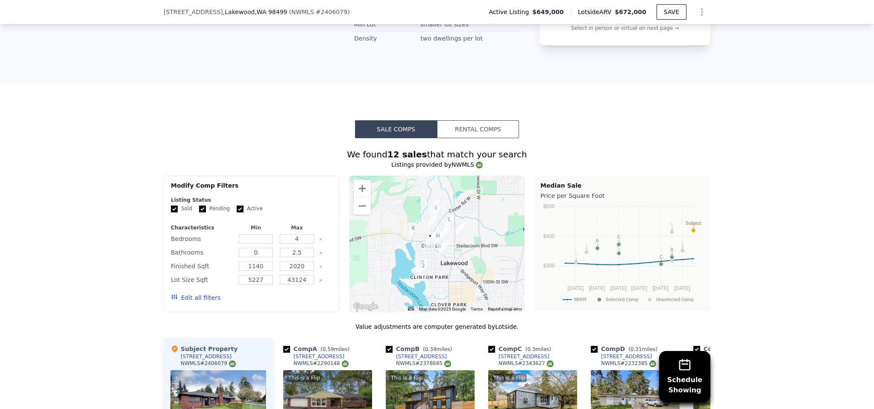
click at [481, 120] on button "Rental Comps" at bounding box center [478, 129] width 82 height 18
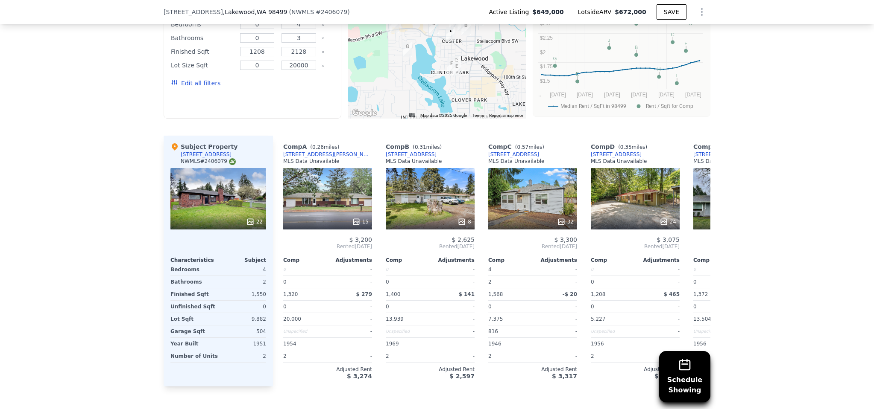
scroll to position [1424, 0]
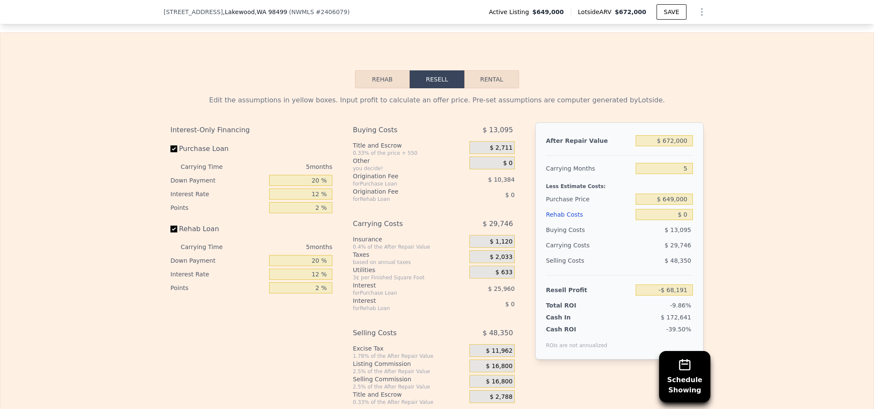
click at [487, 76] on button "Rental" at bounding box center [491, 79] width 55 height 18
select select "30"
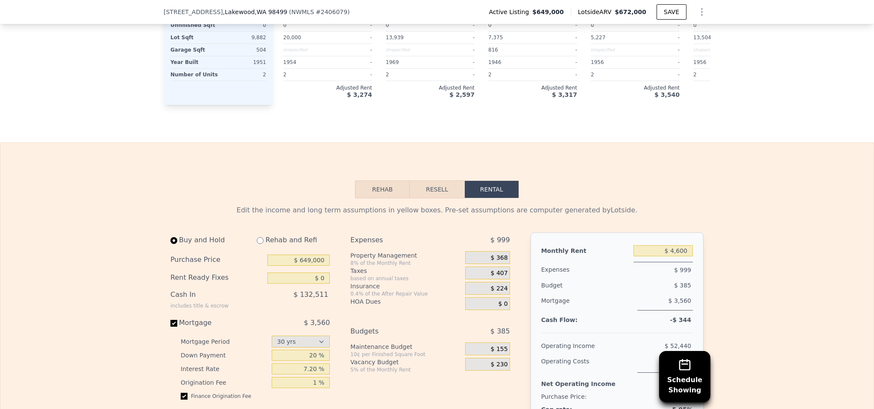
scroll to position [1405, 0]
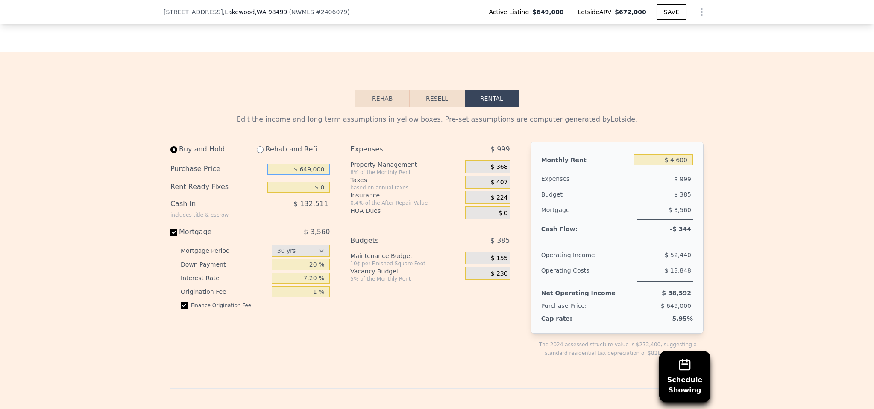
click at [307, 172] on input "$ 649,000" at bounding box center [298, 169] width 62 height 11
type input "$ 630,000"
click at [456, 341] on div "Expenses $ 999 Property Management 8% of the Monthly Rent $ 368 Taxes based on …" at bounding box center [433, 257] width 166 height 230
click at [479, 261] on div "$ 155" at bounding box center [487, 258] width 44 height 13
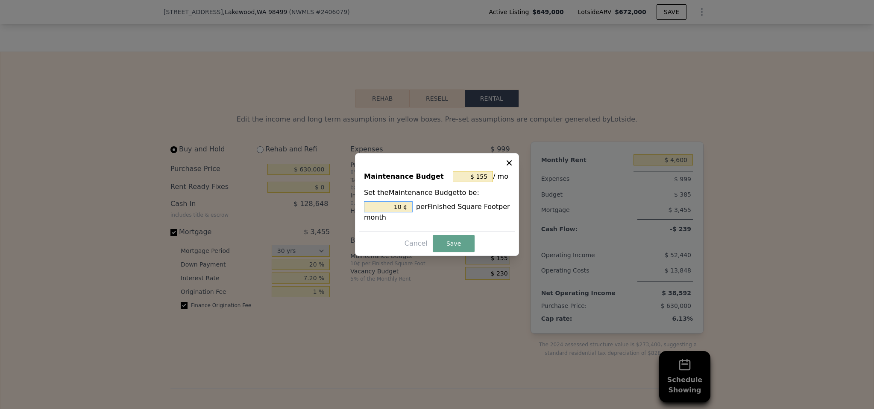
drag, startPoint x: 380, startPoint y: 204, endPoint x: 433, endPoint y: 209, distance: 53.2
click at [433, 209] on div "10 ¢ per Finished Square Foot per month" at bounding box center [437, 212] width 146 height 21
type input "$ 0"
click at [446, 244] on button "Save" at bounding box center [454, 243] width 42 height 17
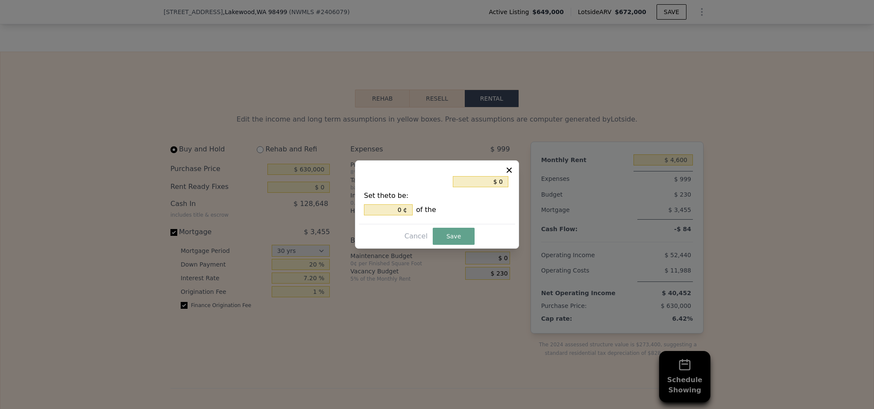
type input "0 %"
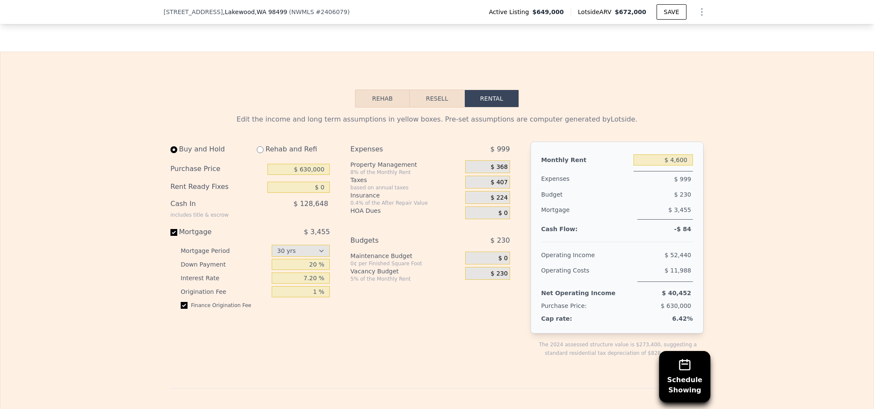
click at [470, 276] on div "$ 230" at bounding box center [487, 273] width 44 height 13
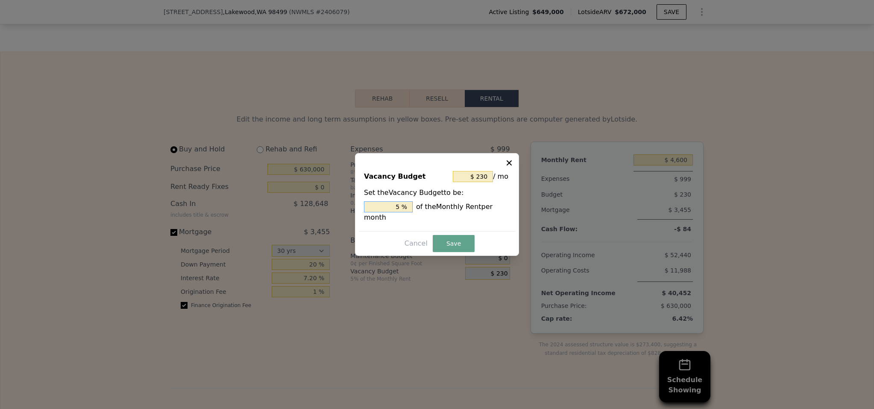
drag, startPoint x: 386, startPoint y: 208, endPoint x: 433, endPoint y: 207, distance: 47.8
click at [433, 207] on div "5 % of the Monthly Rent per month" at bounding box center [437, 212] width 146 height 21
type input "$ 0"
type input "0 %"
click at [459, 246] on button "Save" at bounding box center [454, 243] width 42 height 17
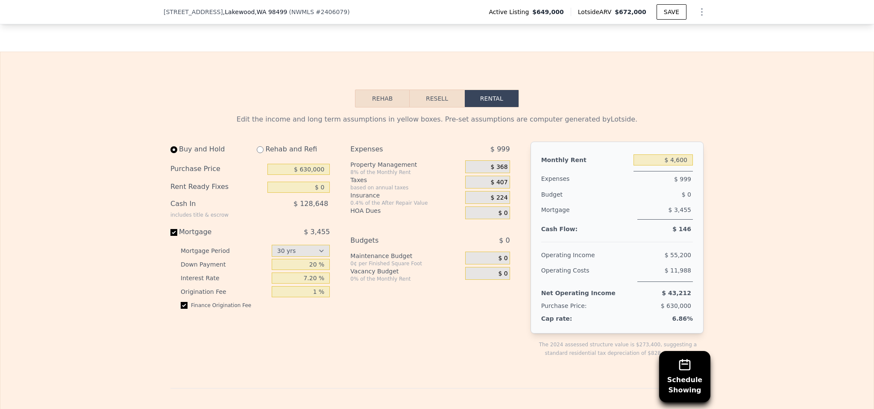
click at [459, 316] on div "Expenses $ 999 Property Management 8% of the Monthly Rent $ 368 Taxes based on …" at bounding box center [433, 257] width 166 height 230
click at [476, 167] on div "$ 368" at bounding box center [487, 167] width 44 height 13
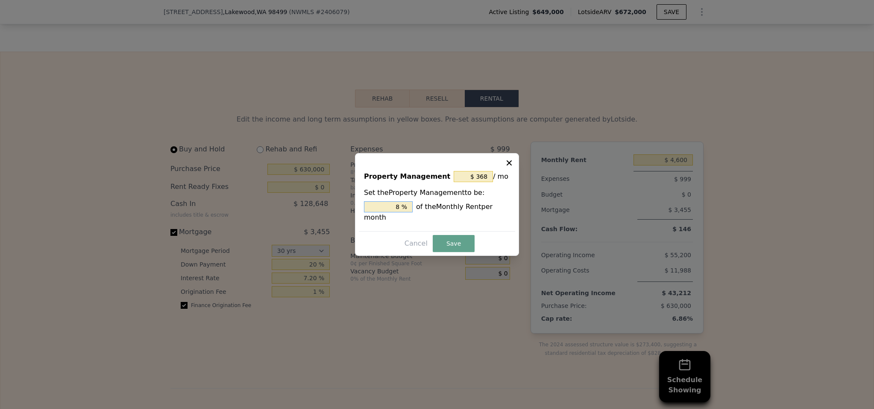
drag, startPoint x: 390, startPoint y: 207, endPoint x: 450, endPoint y: 207, distance: 60.2
click at [450, 207] on div "8 % of the Monthly Rent per month" at bounding box center [437, 212] width 146 height 21
type input "$ 0"
type input "0 %"
click at [454, 242] on button "Save" at bounding box center [454, 243] width 42 height 17
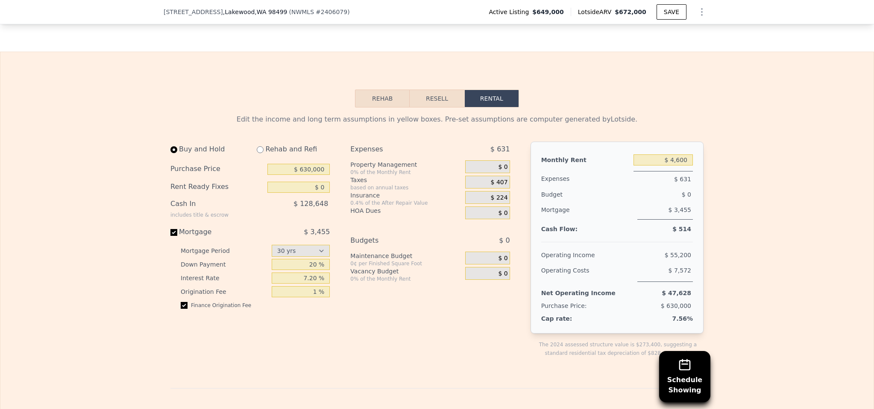
click at [446, 314] on div "Expenses $ 631 Property Management 0% of the Monthly Rent $ 0 Taxes based on an…" at bounding box center [433, 257] width 166 height 230
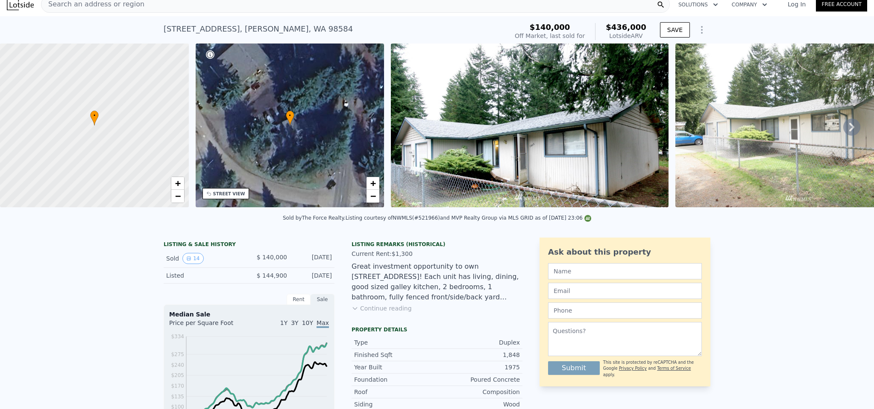
scroll to position [10, 0]
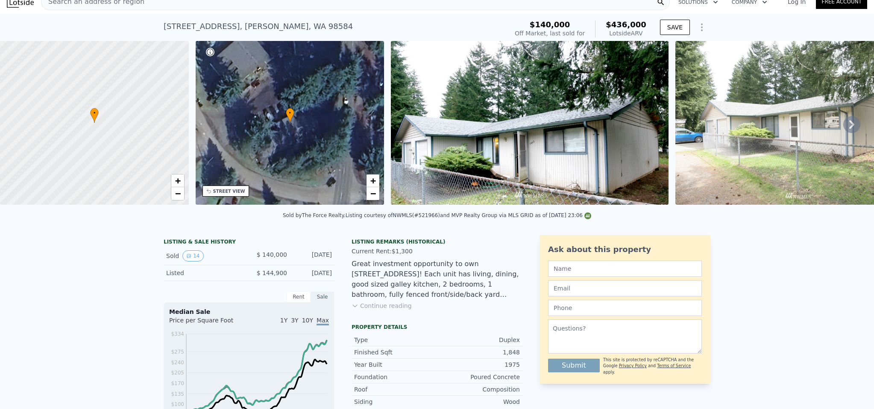
click at [385, 310] on button "Continue reading" at bounding box center [381, 306] width 60 height 9
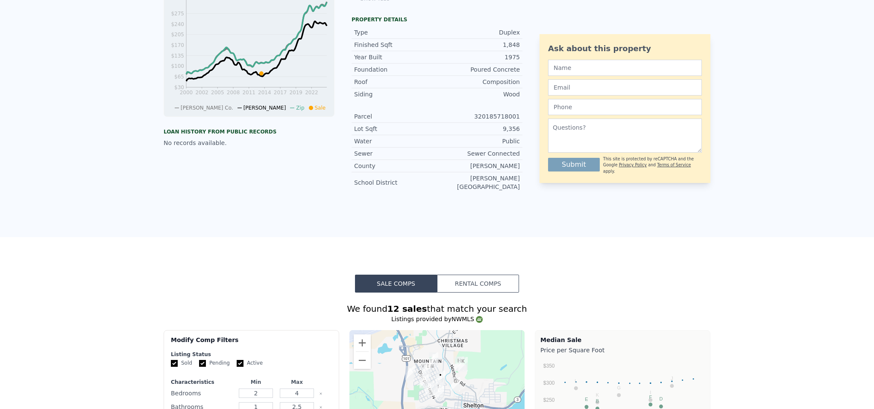
scroll to position [0, 0]
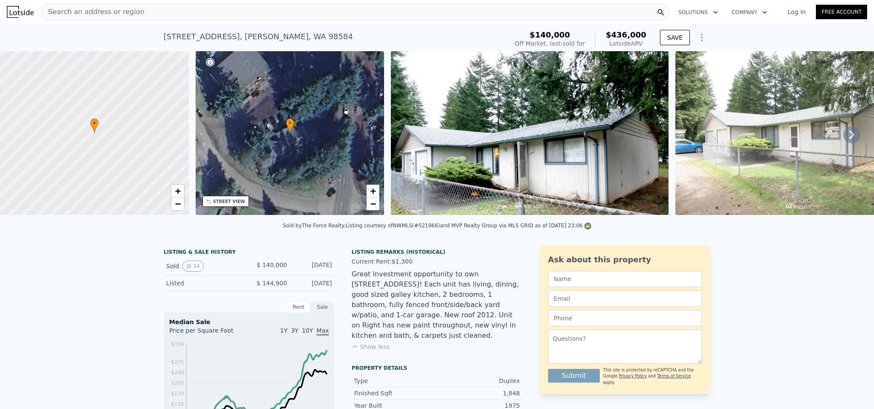
click at [152, 14] on div "Search an address or region" at bounding box center [355, 11] width 628 height 17
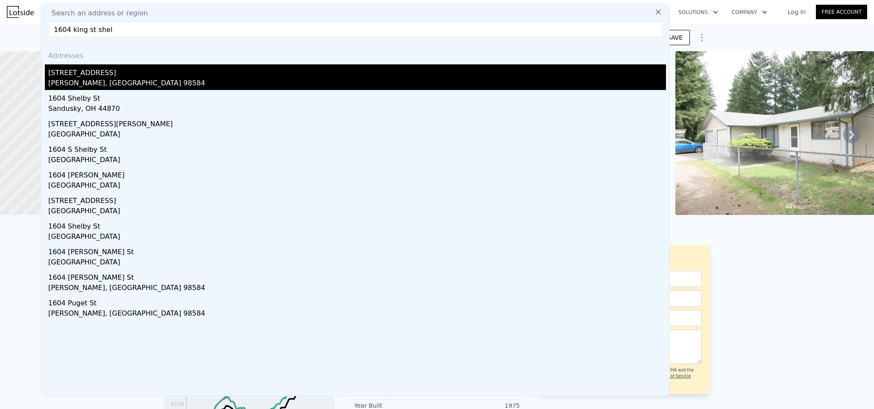
type input "1604 king st shel"
click at [103, 75] on div "[STREET_ADDRESS]" at bounding box center [356, 71] width 617 height 14
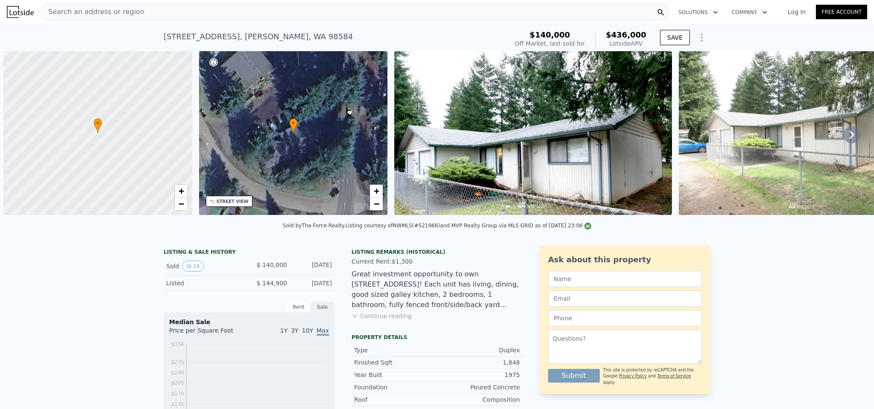
scroll to position [0, 3]
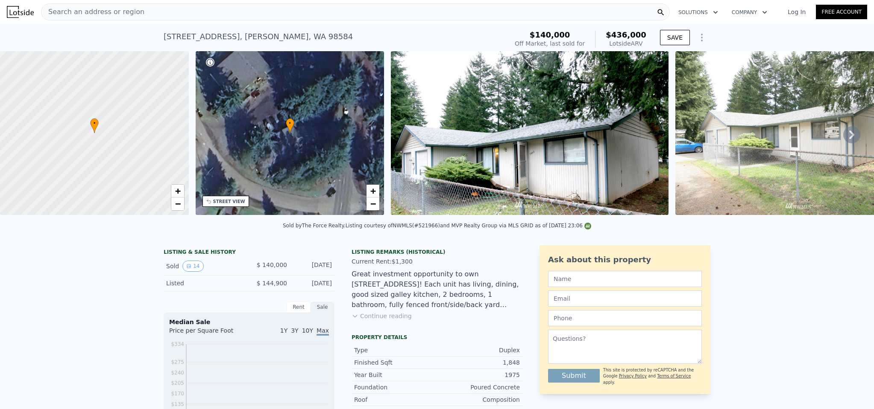
click at [96, 12] on span "Search an address or region" at bounding box center [92, 12] width 103 height 10
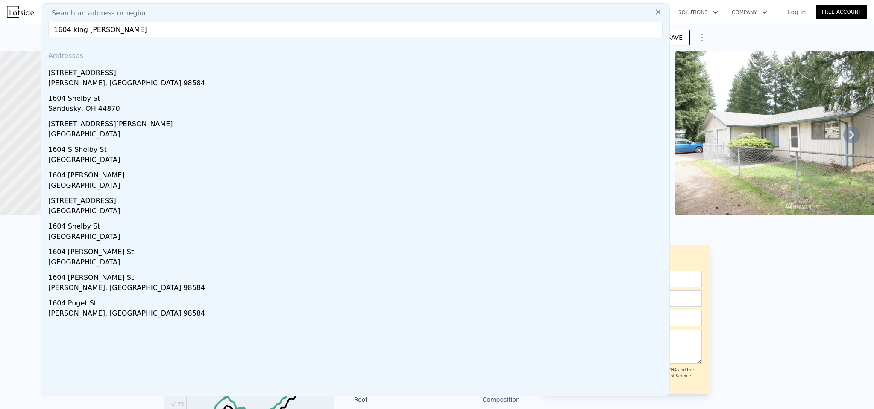
type input "1604 king st shelton"
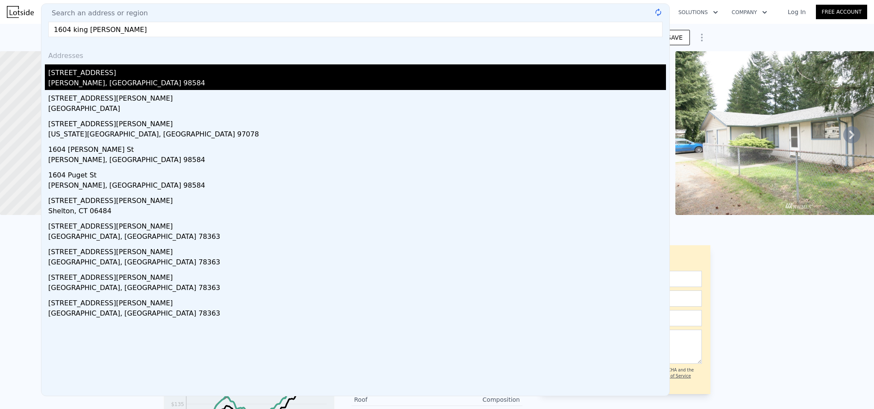
drag, startPoint x: 132, startPoint y: 32, endPoint x: 97, endPoint y: 76, distance: 56.5
click at [97, 76] on div "[STREET_ADDRESS]" at bounding box center [356, 71] width 617 height 14
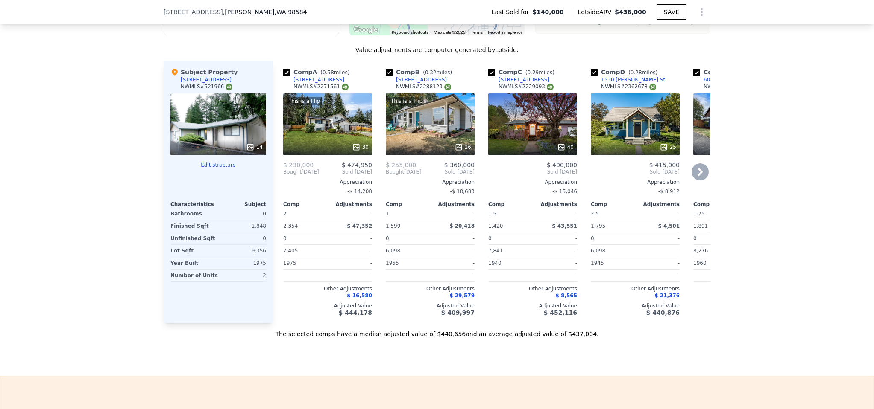
scroll to position [1143, 0]
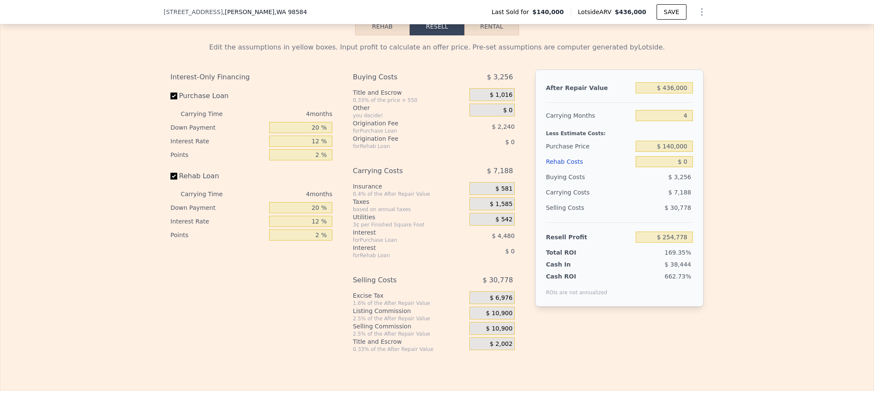
click at [501, 32] on button "Rental" at bounding box center [491, 27] width 55 height 18
select select "30"
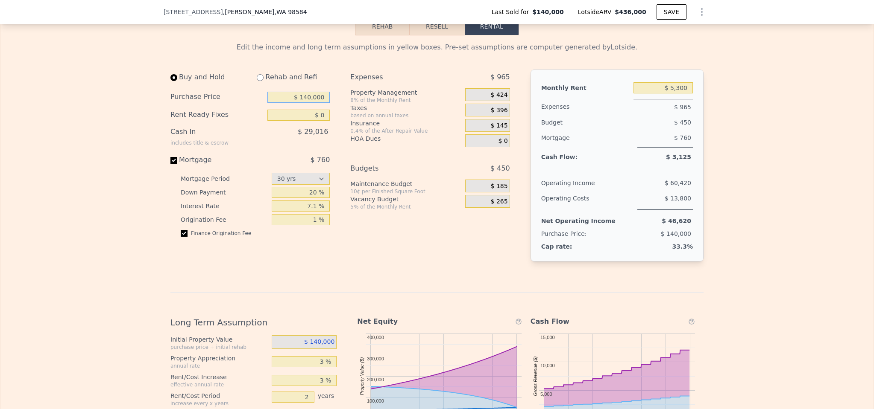
drag, startPoint x: 284, startPoint y: 99, endPoint x: 396, endPoint y: 104, distance: 111.5
click at [395, 104] on div "Buy and Hold Rehab and Refi Purchase Price $ 140,000 Rent Ready Fixes $ 0 Cash …" at bounding box center [343, 173] width 346 height 206
type input "$ 450,000"
click at [417, 243] on div "Expenses $ 965 Property Management 8% of the Monthly Rent $ 424 Taxes based on …" at bounding box center [433, 173] width 166 height 206
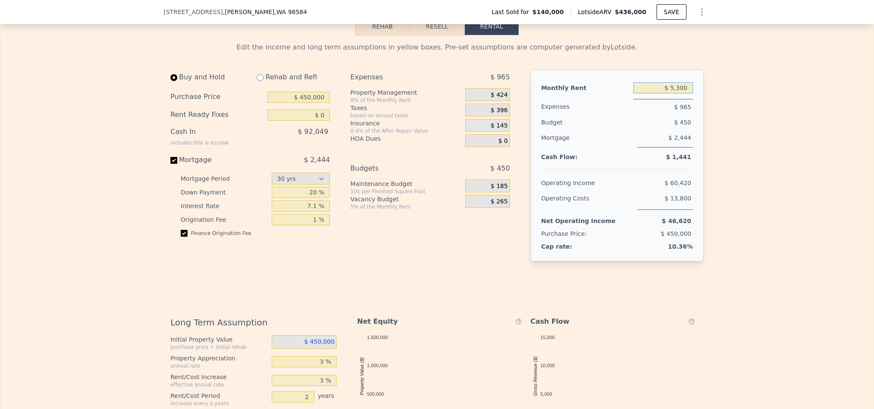
drag, startPoint x: 642, startPoint y: 91, endPoint x: 738, endPoint y: 95, distance: 96.1
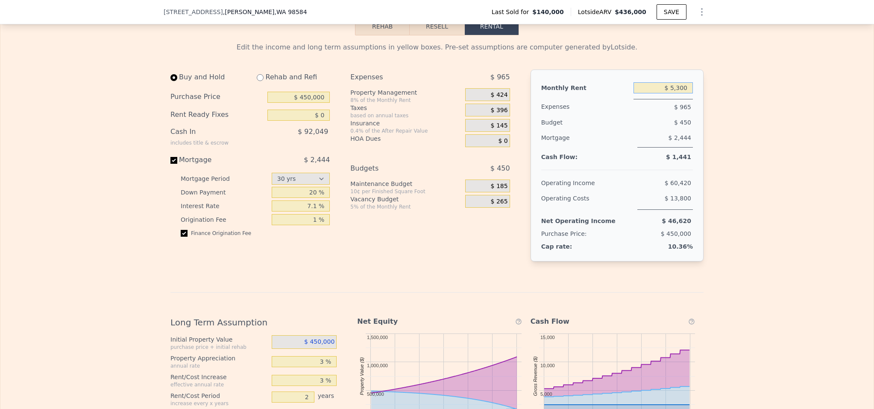
click at [738, 95] on div "Edit the income and long term assumptions in yellow boxes. Pre-set assumptions …" at bounding box center [436, 313] width 873 height 556
type input "$ 3,000"
click at [744, 97] on div "Edit the income and long term assumptions in yellow boxes. Pre-set assumptions …" at bounding box center [436, 313] width 873 height 556
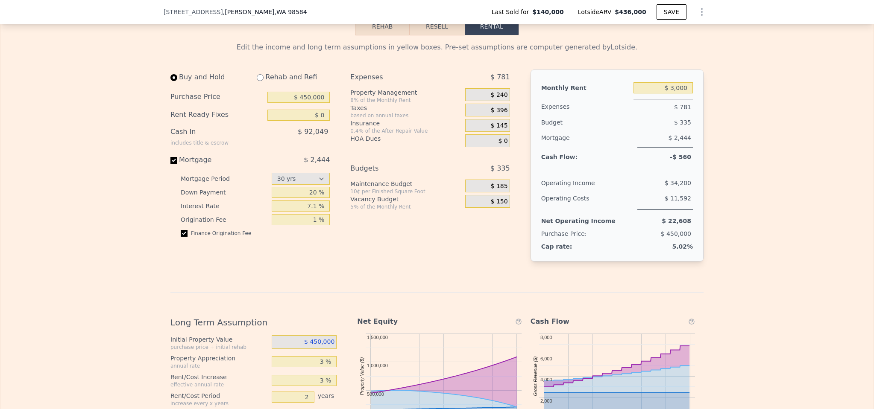
click at [491, 96] on span "$ 240" at bounding box center [499, 95] width 17 height 8
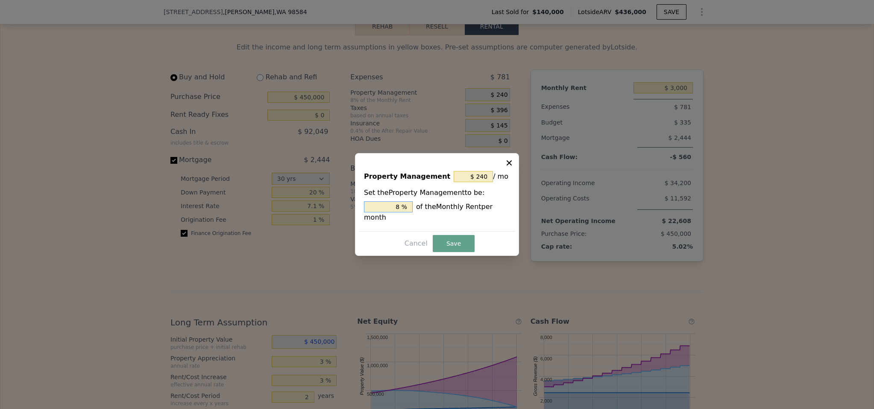
drag, startPoint x: 384, startPoint y: 207, endPoint x: 468, endPoint y: 213, distance: 83.5
click at [468, 213] on div "8 % of the Monthly Rent per month" at bounding box center [437, 212] width 146 height 21
type input "-"
type input "$ 0"
type input "0 %"
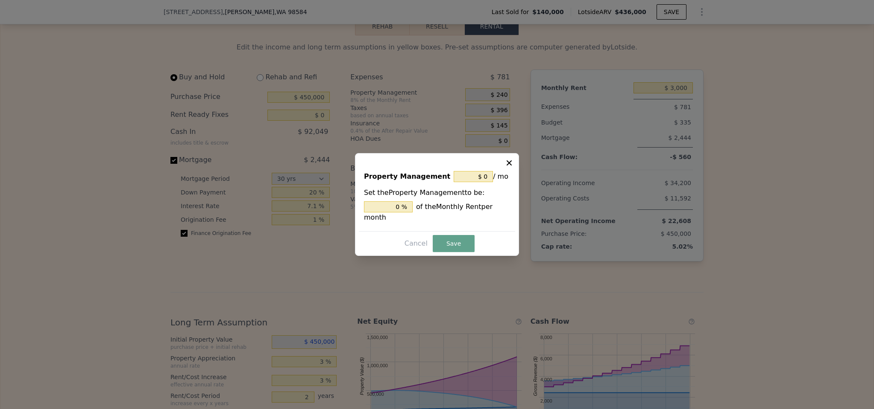
click at [451, 235] on div "Cancel Save" at bounding box center [437, 243] width 156 height 17
click at [454, 249] on button "Save" at bounding box center [454, 243] width 42 height 17
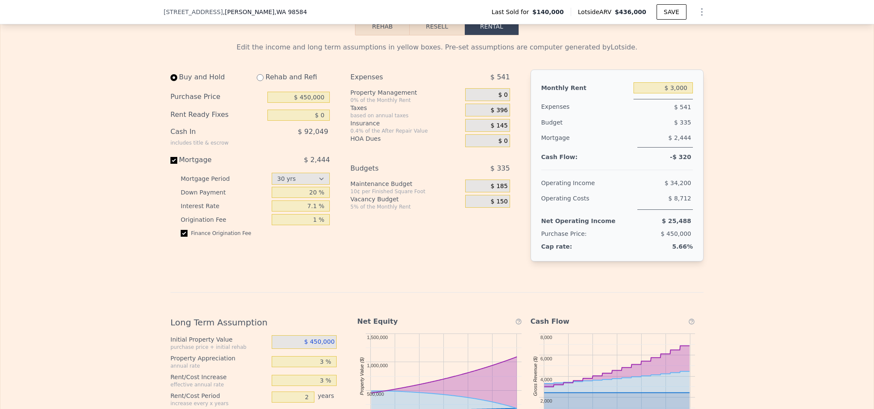
click at [475, 190] on div "$ 185" at bounding box center [487, 186] width 44 height 13
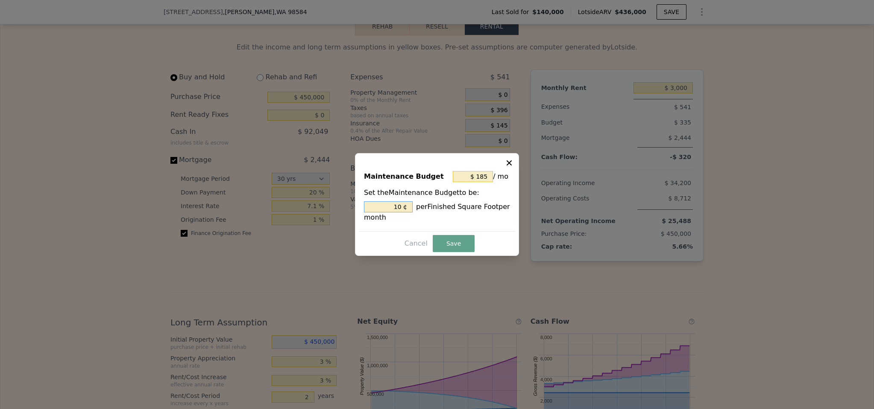
drag, startPoint x: 386, startPoint y: 208, endPoint x: 422, endPoint y: 211, distance: 36.0
click at [422, 211] on div "10 ¢ per Finished Square Foot per month" at bounding box center [437, 212] width 146 height 21
type input "$ 0"
click at [456, 248] on button "Save" at bounding box center [454, 243] width 42 height 17
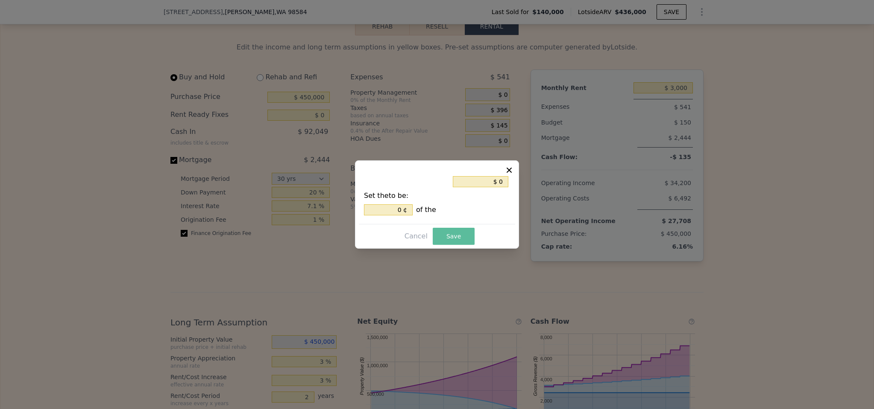
type input "0 %"
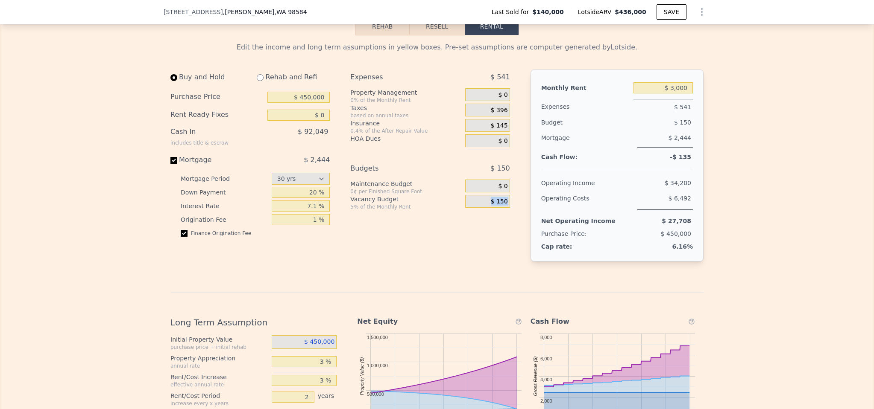
drag, startPoint x: 477, startPoint y: 205, endPoint x: 509, endPoint y: 205, distance: 32.0
click at [509, 205] on div "Expenses $ 541 Property Management 0% of the Monthly Rent $ 0 Taxes based on an…" at bounding box center [433, 173] width 166 height 206
click at [485, 202] on div "$ 150" at bounding box center [487, 201] width 44 height 13
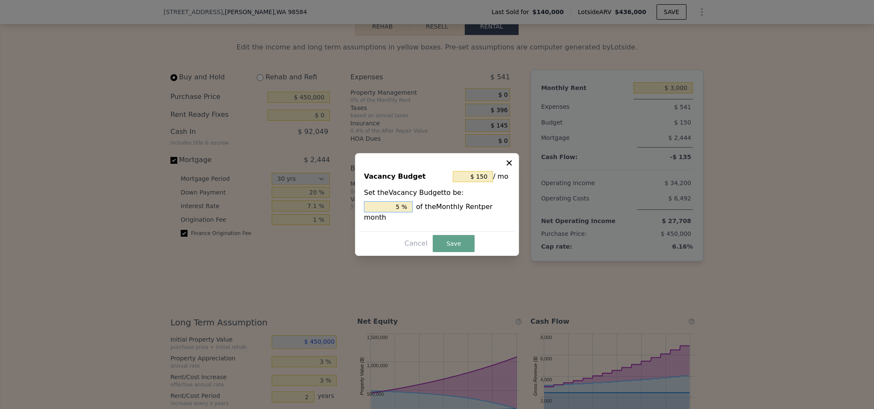
drag, startPoint x: 392, startPoint y: 207, endPoint x: 427, endPoint y: 208, distance: 34.2
click at [426, 207] on div "5 % of the Monthly Rent per month" at bounding box center [437, 212] width 146 height 21
type input "$ 0"
type input "0 %"
click at [450, 242] on button "Save" at bounding box center [454, 243] width 42 height 17
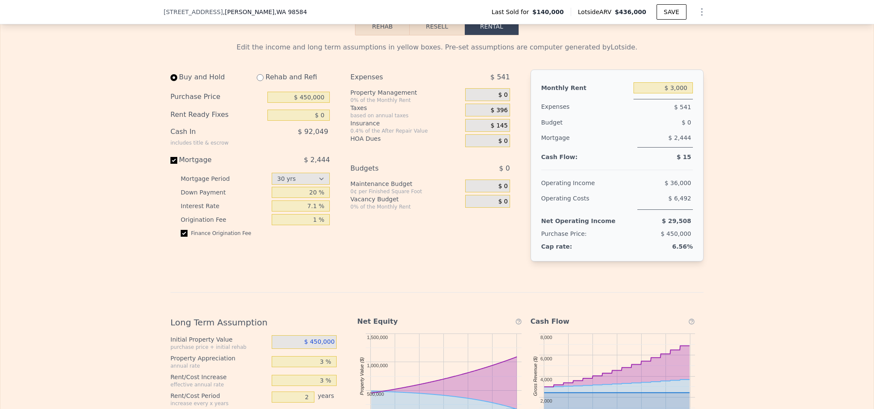
click at [445, 289] on div "Edit the income and long term assumptions in yellow boxes. Pre-set assumptions …" at bounding box center [436, 316] width 533 height 549
click at [295, 210] on input "7.1 %" at bounding box center [301, 206] width 58 height 11
click at [285, 210] on input "7.1 %" at bounding box center [301, 206] width 58 height 11
click at [359, 242] on div "Expenses $ 541 Property Management 0% of the Monthly Rent $ 0 Taxes based on an…" at bounding box center [433, 173] width 166 height 206
drag, startPoint x: 658, startPoint y: 94, endPoint x: 710, endPoint y: 97, distance: 51.8
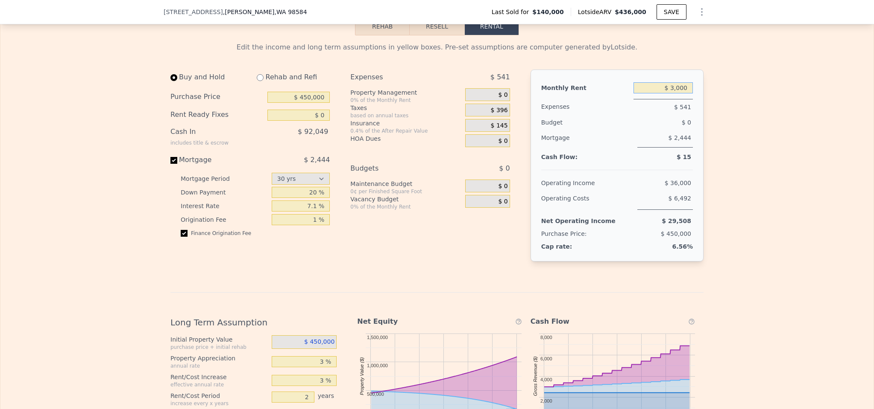
click at [710, 97] on div "Edit the income and long term assumptions in yellow boxes. Pre-set assumptions …" at bounding box center [436, 313] width 873 height 556
click at [762, 150] on div "Edit the income and long term assumptions in yellow boxes. Pre-set assumptions …" at bounding box center [436, 313] width 873 height 556
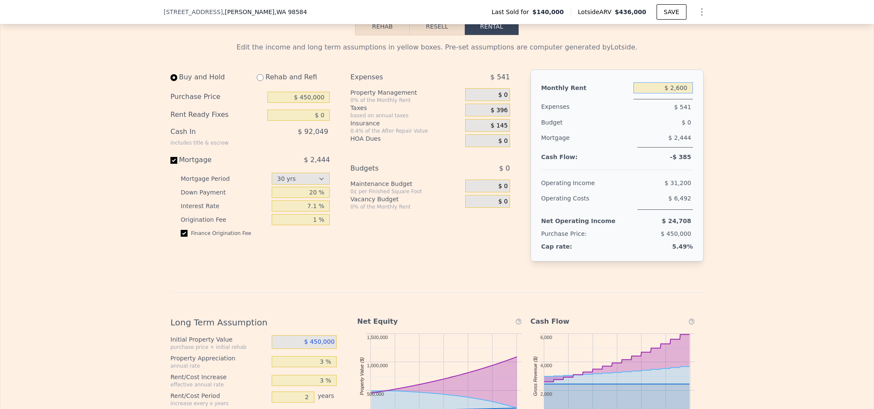
drag, startPoint x: 649, startPoint y: 93, endPoint x: 710, endPoint y: 97, distance: 62.1
click at [710, 97] on div "Edit the income and long term assumptions in yellow boxes. Pre-set assumptions …" at bounding box center [436, 313] width 873 height 556
click at [730, 85] on div "Edit the income and long term assumptions in yellow boxes. Pre-set assumptions …" at bounding box center [436, 313] width 873 height 556
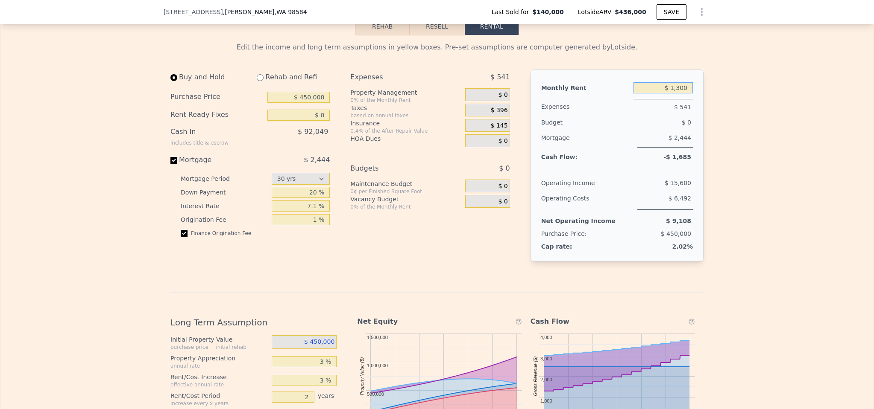
drag, startPoint x: 678, startPoint y: 90, endPoint x: 729, endPoint y: 99, distance: 51.1
click at [729, 99] on div "Edit the income and long term assumptions in yellow boxes. Pre-set assumptions …" at bounding box center [436, 313] width 873 height 556
click at [770, 125] on div "Edit the income and long term assumptions in yellow boxes. Pre-set assumptions …" at bounding box center [436, 313] width 873 height 556
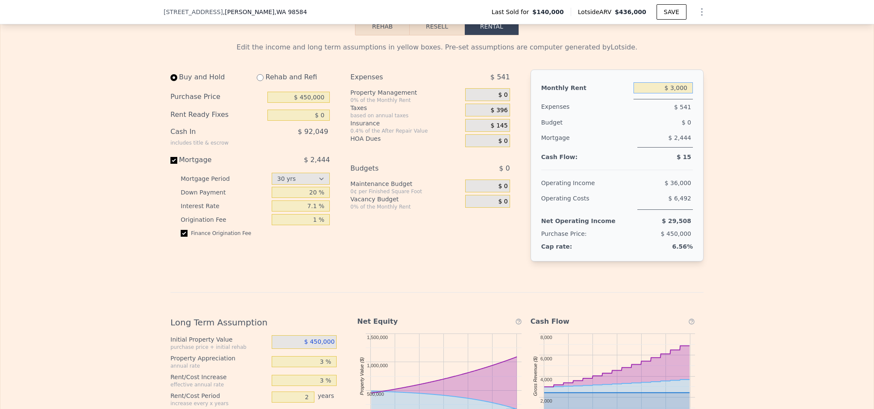
drag, startPoint x: 653, startPoint y: 88, endPoint x: 715, endPoint y: 94, distance: 62.2
click at [715, 94] on div "Edit the income and long term assumptions in yellow boxes. Pre-set assumptions …" at bounding box center [436, 313] width 873 height 556
type input "$ 2,600"
click at [760, 123] on div "Edit the income and long term assumptions in yellow boxes. Pre-set assumptions …" at bounding box center [436, 313] width 873 height 556
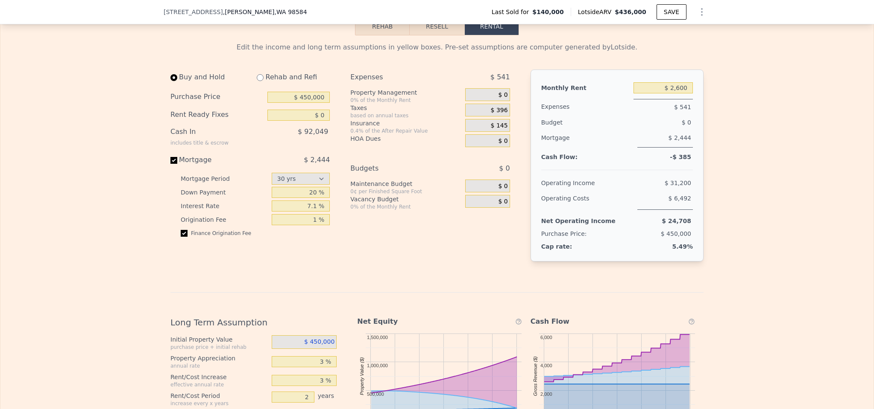
click at [172, 164] on input "Mortgage $ 2,444" at bounding box center [173, 160] width 7 height 7
checkbox input "false"
type input "$ 5,300"
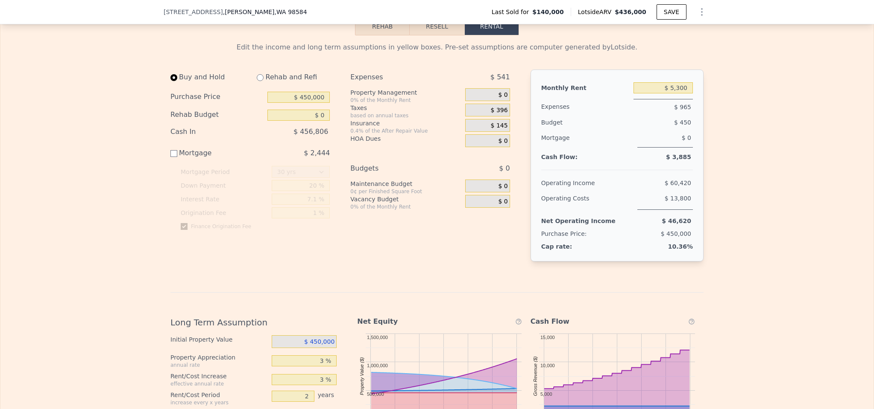
click at [172, 157] on input "Mortgage $ 2,444" at bounding box center [173, 153] width 7 height 7
checkbox input "true"
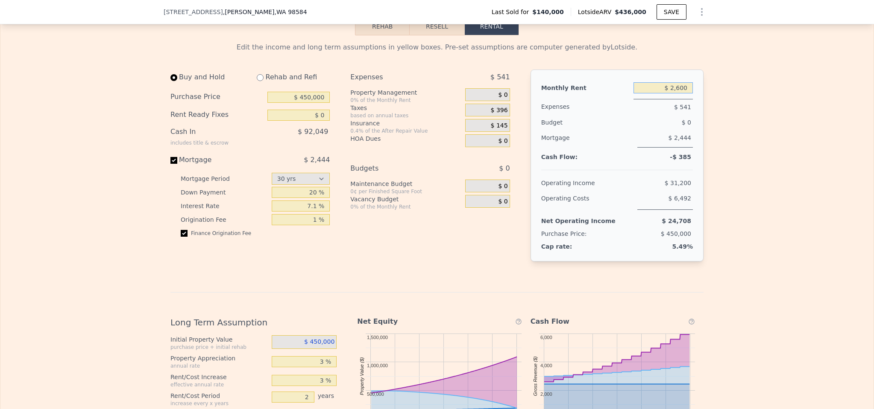
click at [678, 92] on input "$ 2,600" at bounding box center [662, 87] width 59 height 11
type input "$ 2,300"
click at [789, 152] on div "Edit the income and long term assumptions in yellow boxes. Pre-set assumptions …" at bounding box center [436, 313] width 873 height 556
drag, startPoint x: 316, startPoint y: 209, endPoint x: 303, endPoint y: 209, distance: 12.4
click at [303, 209] on input "7.1 %" at bounding box center [301, 206] width 58 height 11
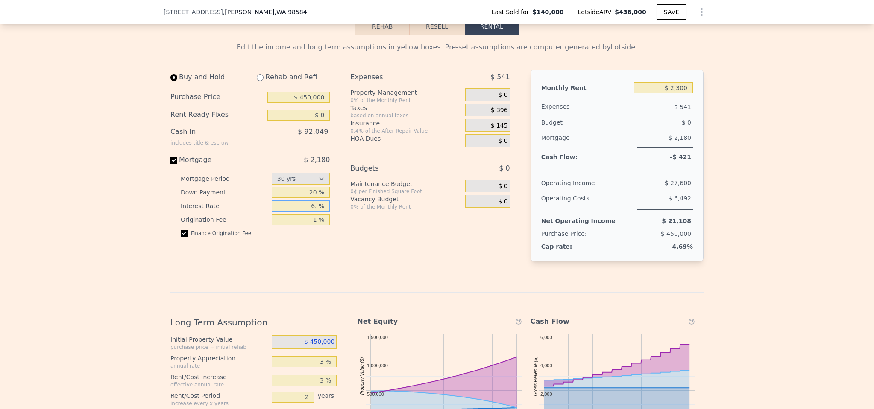
type input "6 %"
type input "7.25 %"
click at [396, 247] on div "Expenses $ 541 Property Management 0% of the Monthly Rent $ 0 Taxes based on an…" at bounding box center [433, 173] width 166 height 206
click at [656, 94] on input "$ 2,300" at bounding box center [662, 87] width 59 height 11
drag, startPoint x: 657, startPoint y: 94, endPoint x: 720, endPoint y: 99, distance: 63.0
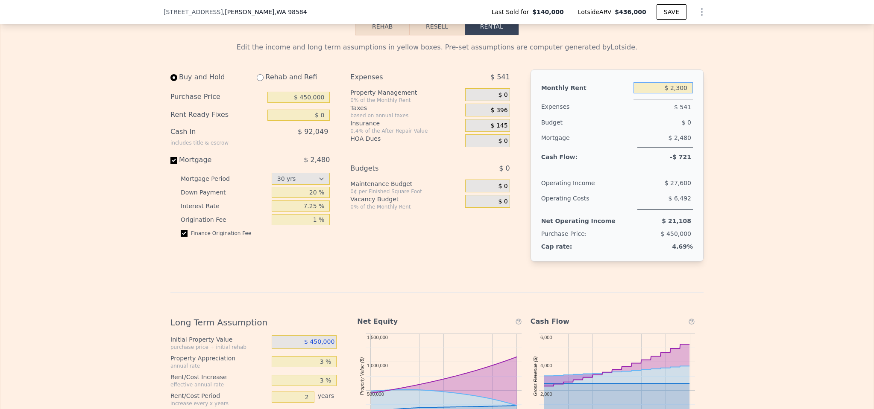
click at [720, 99] on div "Edit the income and long term assumptions in yellow boxes. Pre-set assumptions …" at bounding box center [436, 313] width 873 height 556
click at [719, 100] on div "Edit the income and long term assumptions in yellow boxes. Pre-set assumptions …" at bounding box center [436, 313] width 873 height 556
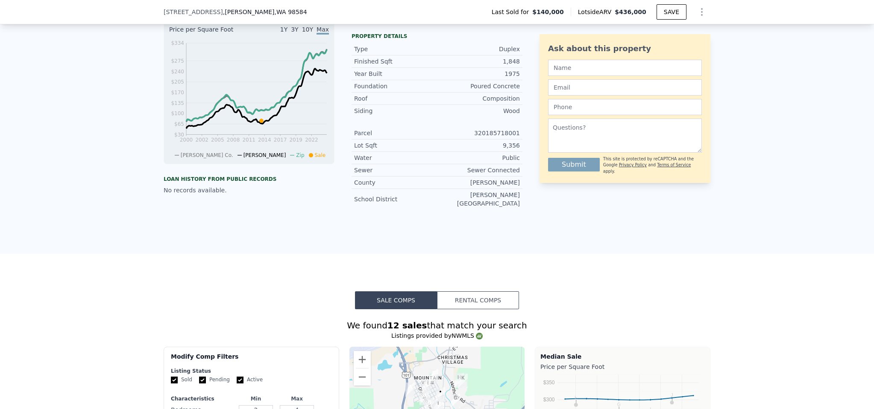
scroll to position [140, 0]
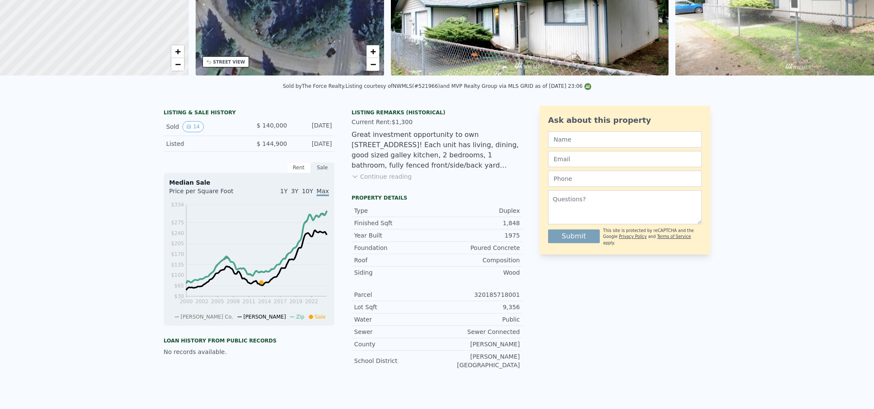
type input "$ 5,300"
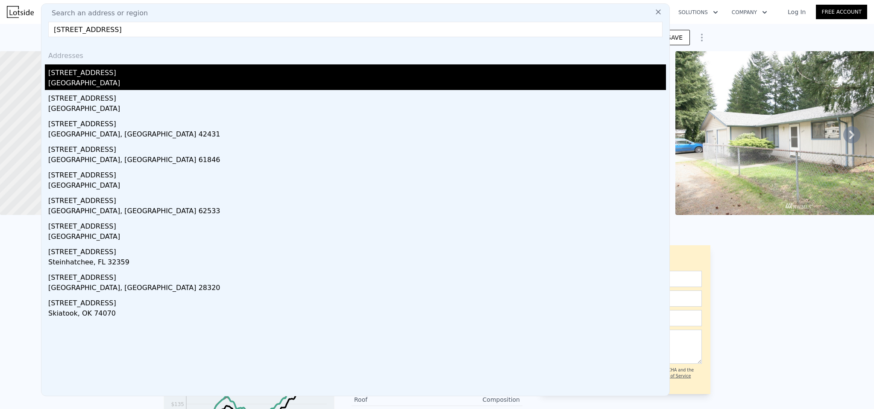
type input "507 l st se"
click at [139, 67] on div "[STREET_ADDRESS]" at bounding box center [356, 71] width 617 height 14
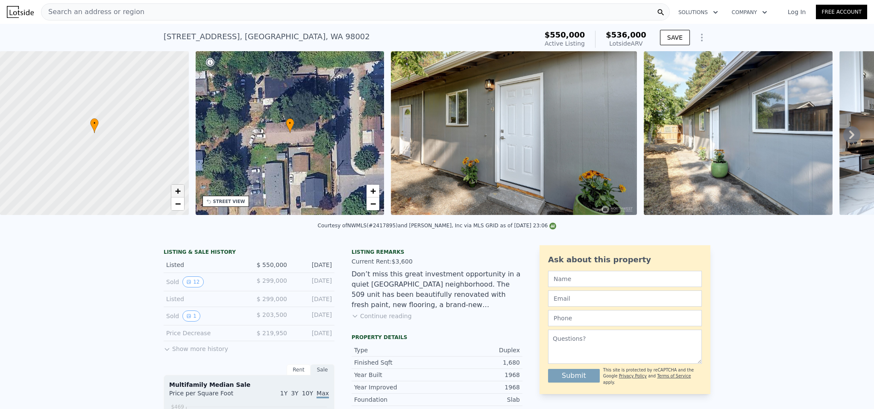
click at [180, 194] on span "+" at bounding box center [178, 191] width 6 height 11
click at [177, 193] on span "+" at bounding box center [178, 191] width 6 height 11
click at [176, 193] on span "+" at bounding box center [178, 191] width 6 height 11
click at [175, 191] on span "+" at bounding box center [178, 191] width 6 height 11
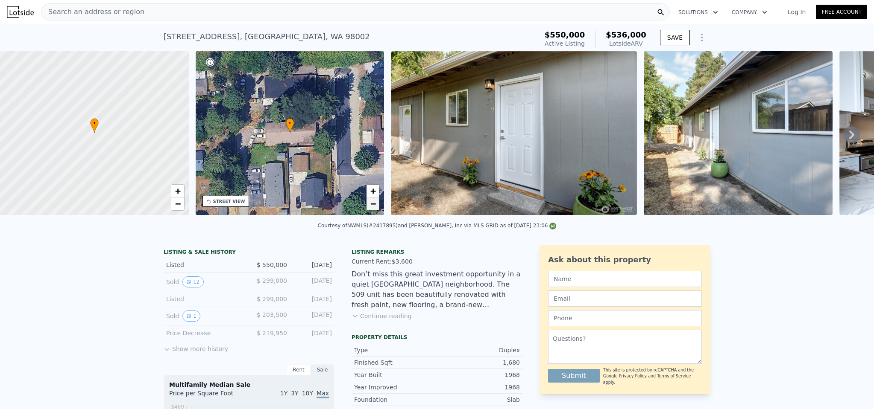
drag, startPoint x: 382, startPoint y: 207, endPoint x: 377, endPoint y: 210, distance: 5.9
click at [382, 207] on div "• + −" at bounding box center [290, 133] width 189 height 164
click at [377, 210] on link "−" at bounding box center [372, 204] width 13 height 13
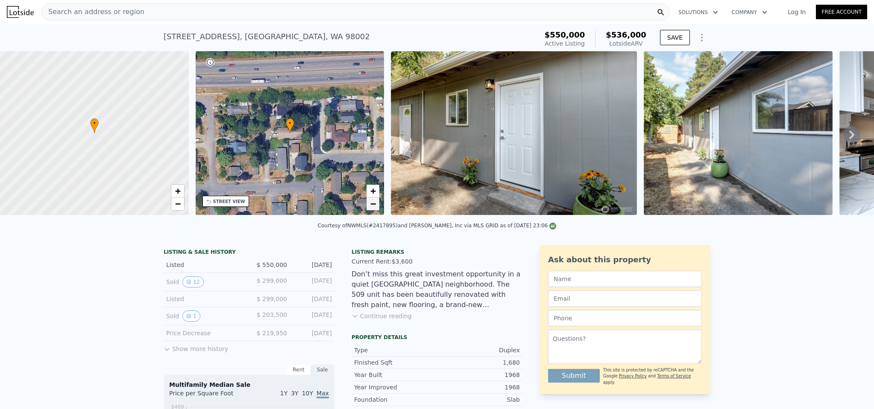
click at [374, 207] on span "−" at bounding box center [373, 204] width 6 height 11
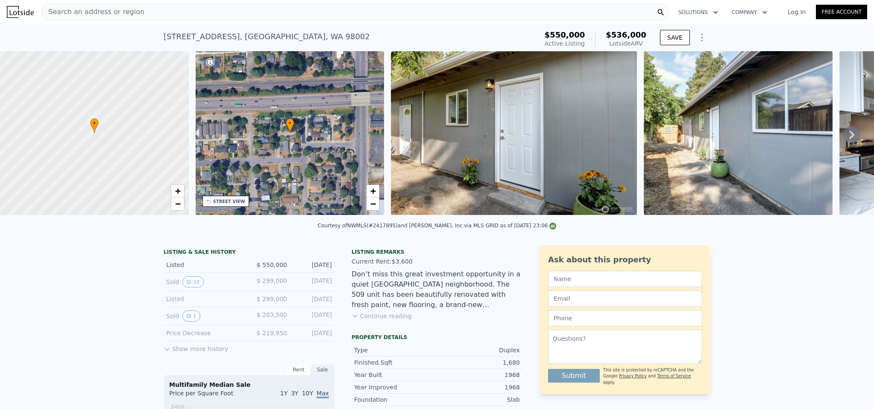
click at [234, 200] on div "STREET VIEW" at bounding box center [229, 202] width 32 height 6
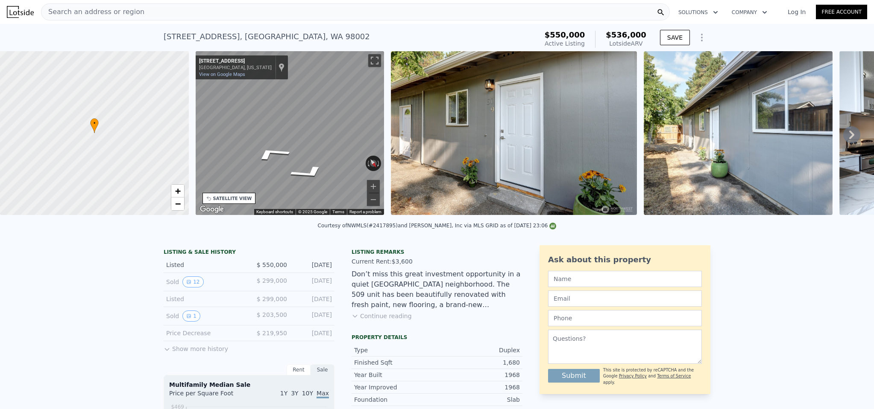
click at [385, 135] on div "← Move left → Move right ↑ Move up ↓ Move down + Zoom in - Zoom out 507 L St SE…" at bounding box center [290, 134] width 196 height 167
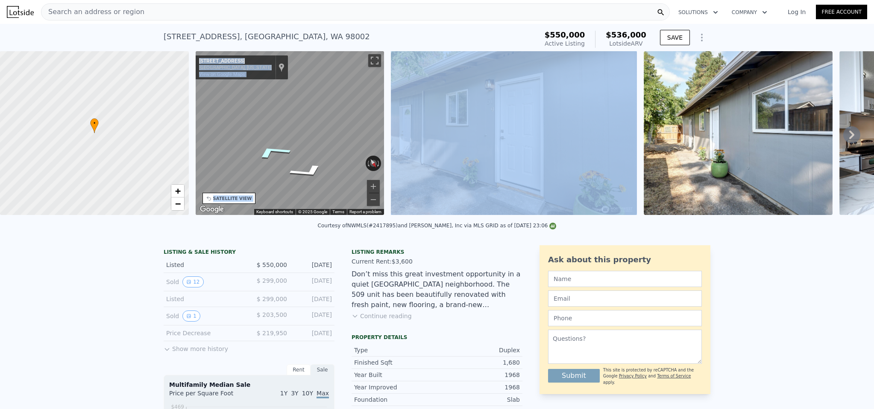
drag, startPoint x: 278, startPoint y: 149, endPoint x: 405, endPoint y: 138, distance: 127.3
click at [406, 138] on div "• + − • + − STREET VIEW ← Move left → Move right ↑ Move up ↓ Move down + Zoom i…" at bounding box center [437, 134] width 874 height 167
click at [411, 145] on div "• + − • + − STREET VIEW ← Move left → Move right ↑ Move up ↓ Move down + Zoom i…" at bounding box center [437, 134] width 874 height 167
click at [426, 147] on div "• + − • + − STREET VIEW ← Move left → Move right ↑ Move up ↓ Move down + Zoom i…" at bounding box center [437, 134] width 874 height 167
click at [459, 157] on div "• + − • + − STREET VIEW ← Move left → Move right ↑ Move up ↓ Move down + Zoom i…" at bounding box center [437, 134] width 874 height 167
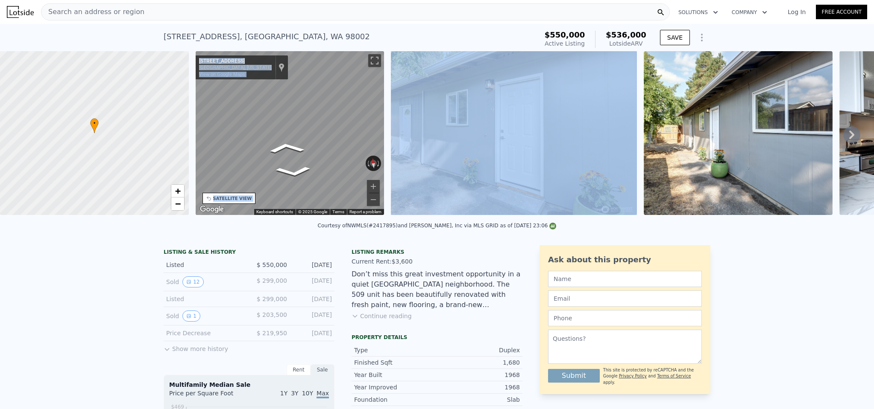
click at [447, 155] on div "• + − • + − STREET VIEW ← Move left → Move right ↑ Move up ↓ Move down + Zoom i…" at bounding box center [437, 134] width 874 height 167
drag, startPoint x: 316, startPoint y: 155, endPoint x: 469, endPoint y: 151, distance: 153.3
click at [469, 151] on div "• + − • + − STREET VIEW ← Move left → Move right ↑ Move up ↓ Move down + Zoom i…" at bounding box center [437, 134] width 874 height 167
click at [439, 148] on div "• + − • + − STREET VIEW ← Move left → Move right ↑ Move up ↓ Move down + Zoom i…" at bounding box center [437, 134] width 874 height 167
drag, startPoint x: 272, startPoint y: 148, endPoint x: 408, endPoint y: 146, distance: 135.4
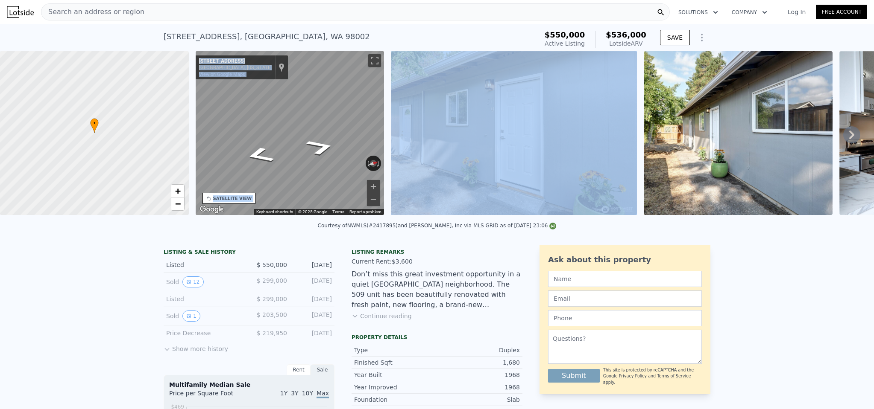
click at [415, 144] on div "• + − • + − STREET VIEW ← Move left → Move right ↑ Move up ↓ Move down + Zoom i…" at bounding box center [437, 134] width 874 height 167
click at [405, 169] on div "• + − • + − STREET VIEW ← Move left → Move right ↑ Move up ↓ Move down + Zoom i…" at bounding box center [437, 134] width 874 height 167
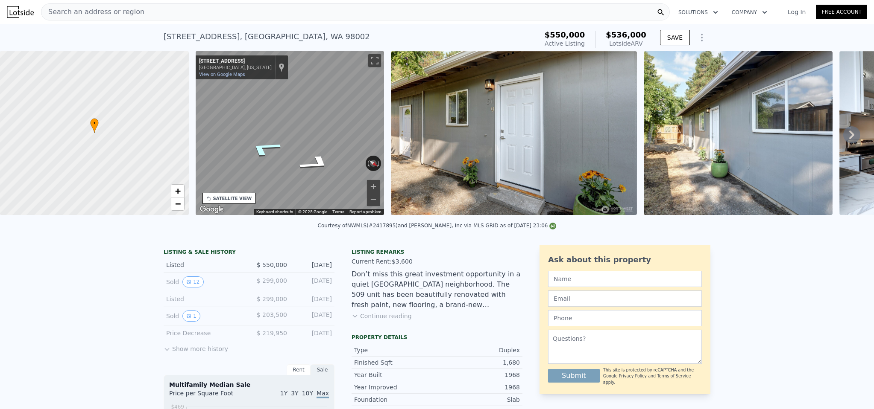
click at [267, 151] on icon "Go South, L St SE" at bounding box center [263, 148] width 61 height 25
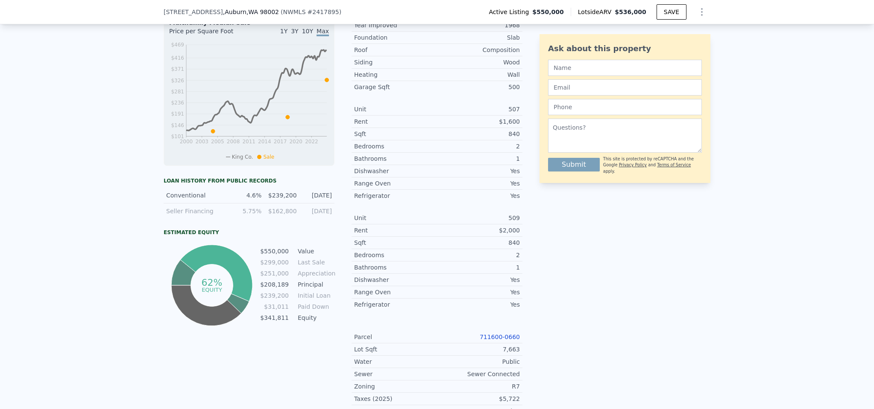
scroll to position [580, 0]
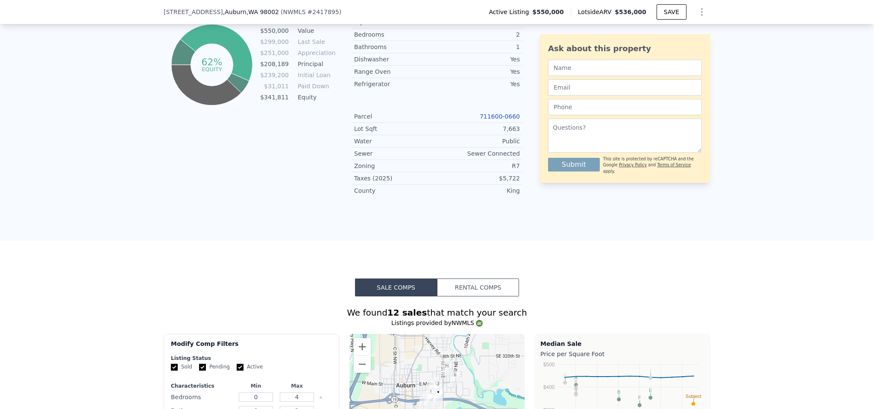
click at [489, 292] on button "Rental Comps" at bounding box center [478, 288] width 82 height 18
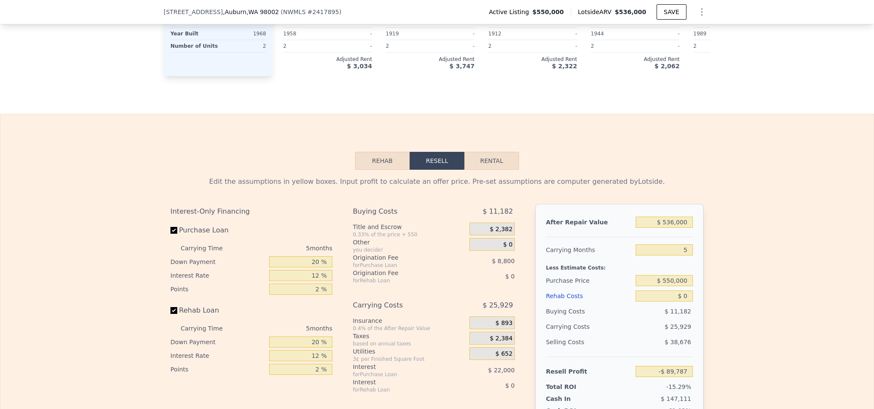
scroll to position [1274, 0]
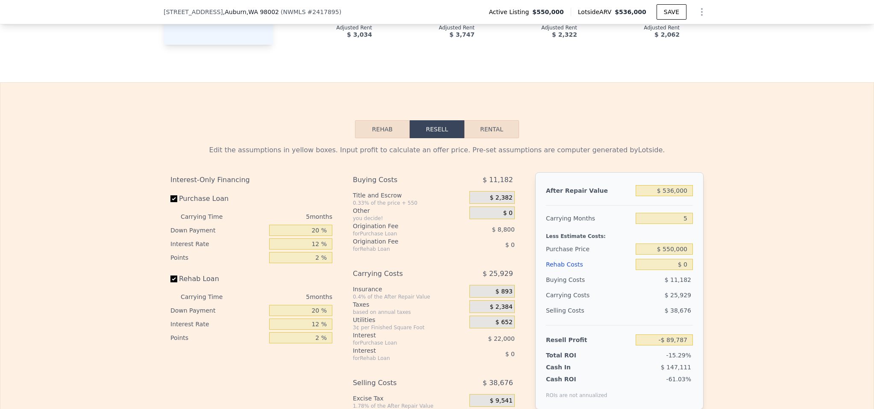
click at [485, 138] on button "Rental" at bounding box center [491, 129] width 55 height 18
select select "30"
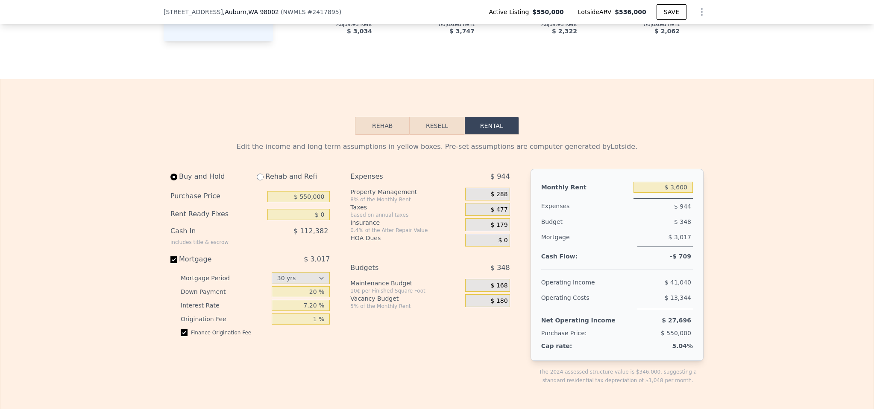
scroll to position [1280, 0]
drag, startPoint x: 304, startPoint y: 209, endPoint x: 343, endPoint y: 225, distance: 41.9
click at [304, 201] on input "$ 550,000" at bounding box center [298, 195] width 62 height 11
type input "$ 500,000"
click at [418, 355] on div "Expenses $ 944 Property Management 8% of the Monthly Rent $ 288 Taxes based on …" at bounding box center [433, 282] width 166 height 230
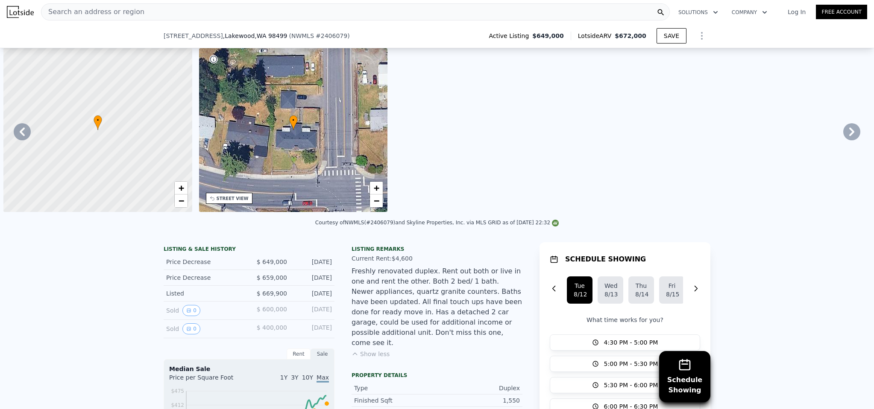
select select "30"
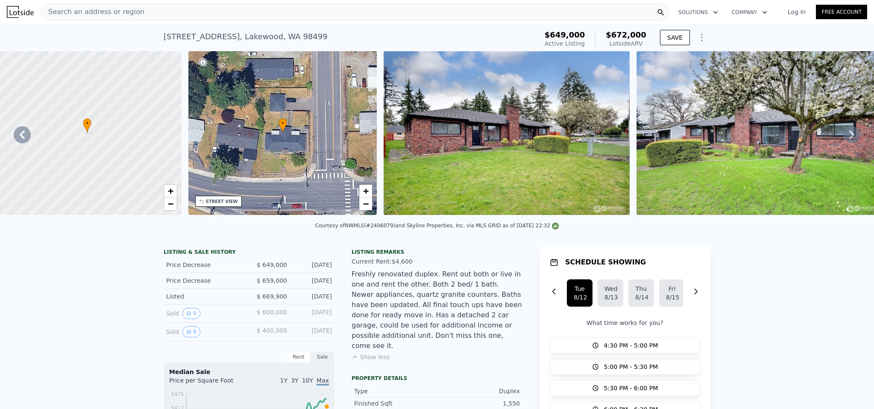
scroll to position [0, 3]
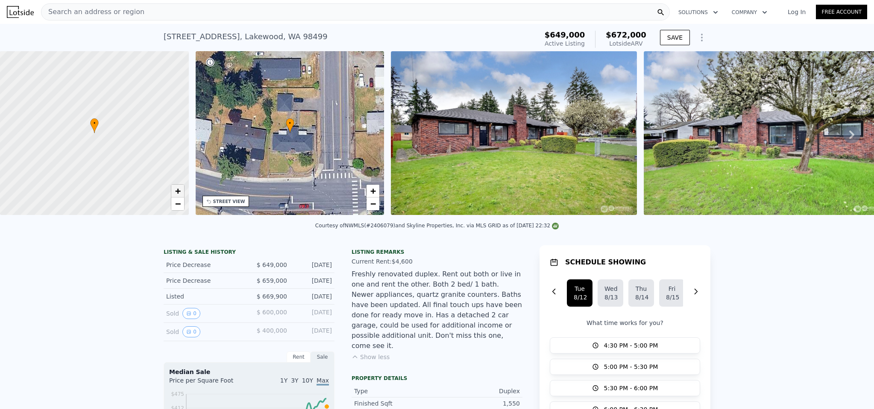
click at [180, 193] on span "+" at bounding box center [178, 191] width 6 height 11
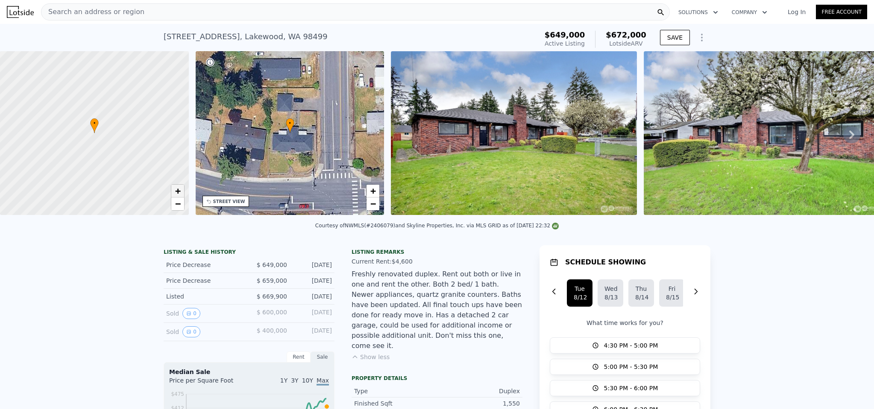
click at [180, 193] on span "+" at bounding box center [178, 191] width 6 height 11
click at [220, 200] on div "STREET VIEW" at bounding box center [229, 202] width 32 height 6
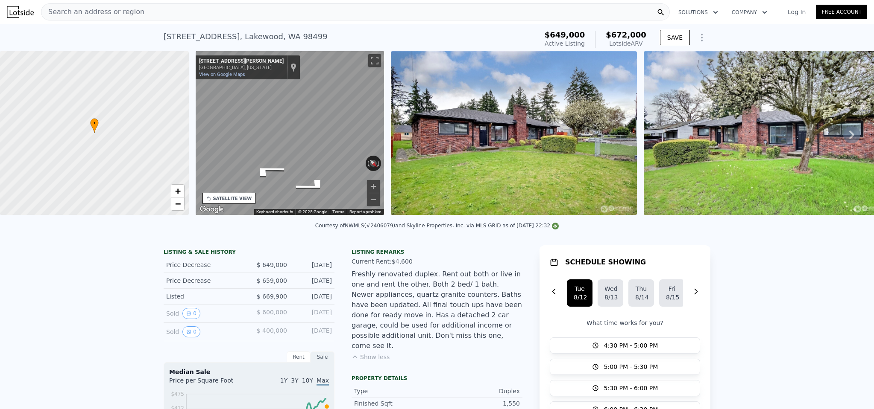
click at [417, 146] on div "• + − • + − STREET VIEW ← Move left → Move right ↑ Move up ↓ Move down + Zoom i…" at bounding box center [437, 134] width 874 height 167
click at [376, 57] on button "Toggle fullscreen view" at bounding box center [374, 60] width 13 height 13
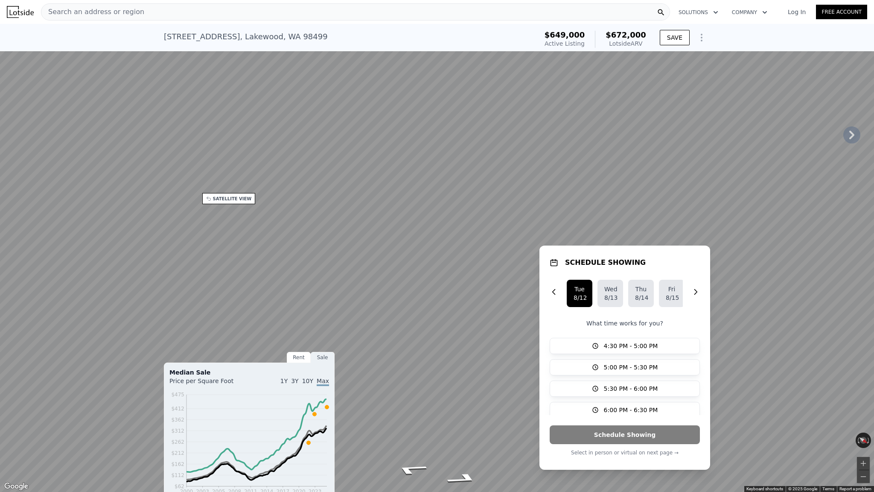
click at [860, 7] on button "Toggle fullscreen view" at bounding box center [865, 9] width 13 height 13
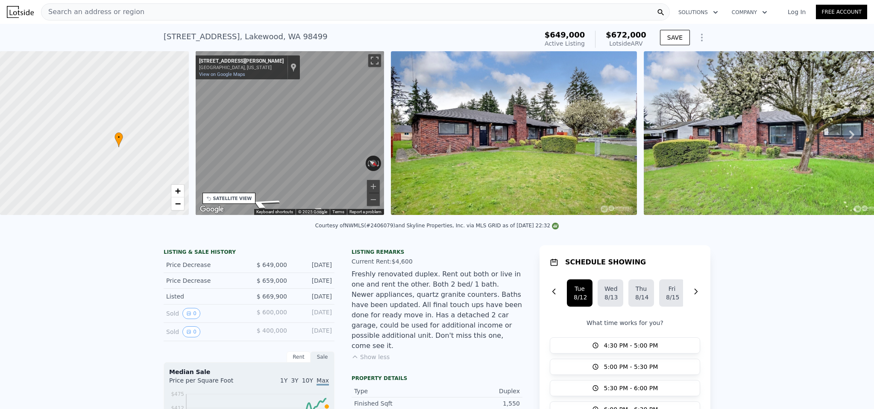
drag, startPoint x: 145, startPoint y: 133, endPoint x: 148, endPoint y: 140, distance: 7.3
click at [148, 140] on div at bounding box center [94, 133] width 226 height 197
click at [177, 190] on span "+" at bounding box center [178, 191] width 6 height 11
drag, startPoint x: 340, startPoint y: 37, endPoint x: 152, endPoint y: 37, distance: 188.7
click at [152, 37] on div "6803 Steilacoom Blvd SW , Lakewood , WA 98499 Active at $649k (~ARV $672k ) $64…" at bounding box center [437, 37] width 874 height 27
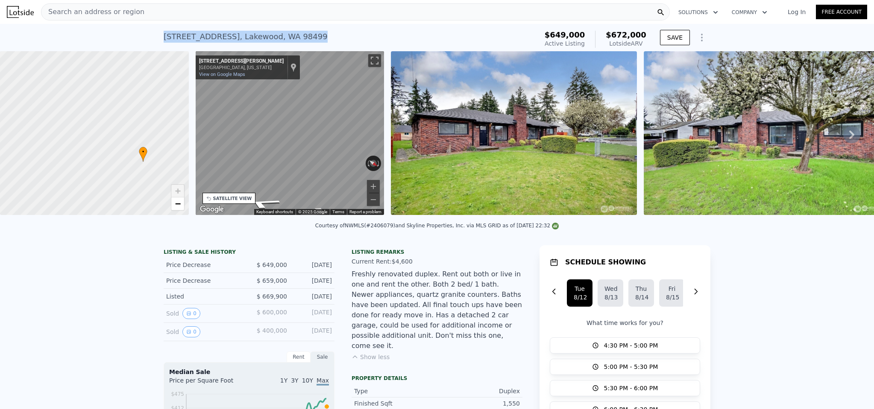
copy div "6803 Steilacoom Blvd SW , Lakewood , WA 98499 Active at $649k (~ARV $672k )"
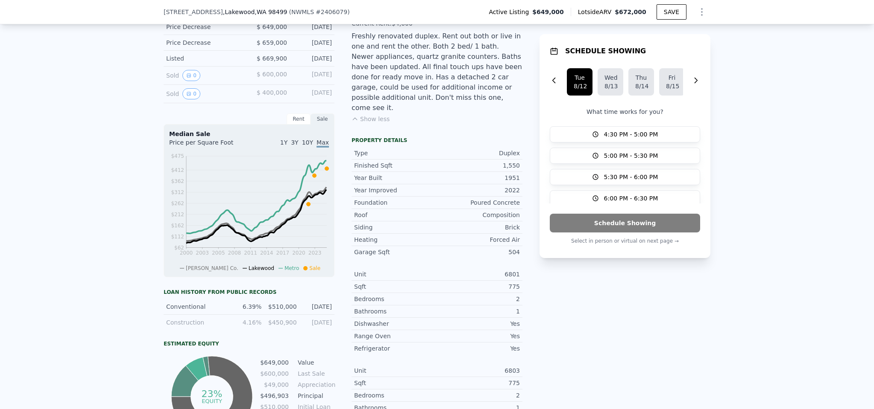
scroll to position [0, 0]
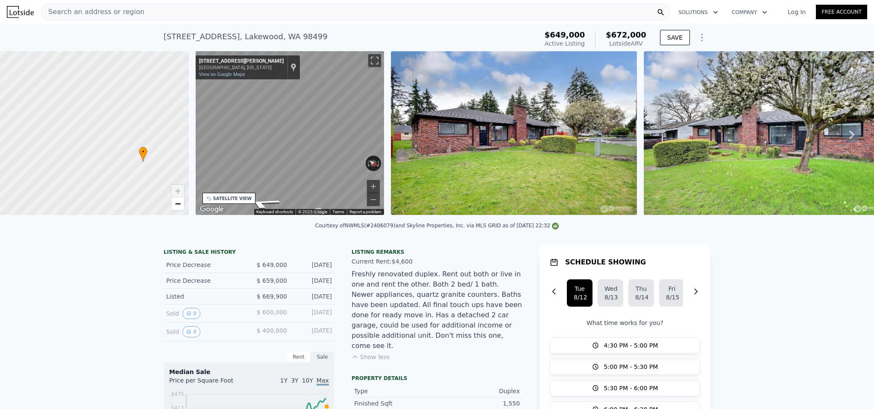
click at [135, 10] on span "Search an address or region" at bounding box center [92, 12] width 103 height 10
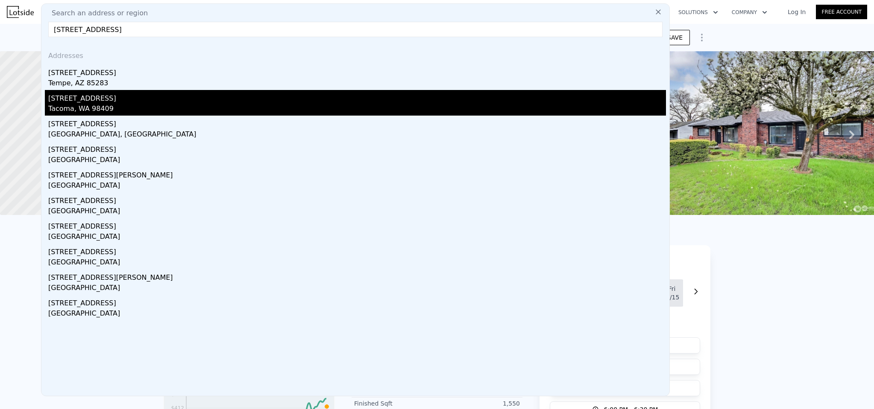
type input "6401 s pine st"
click at [88, 94] on div "6401 S Pine St" at bounding box center [356, 97] width 617 height 14
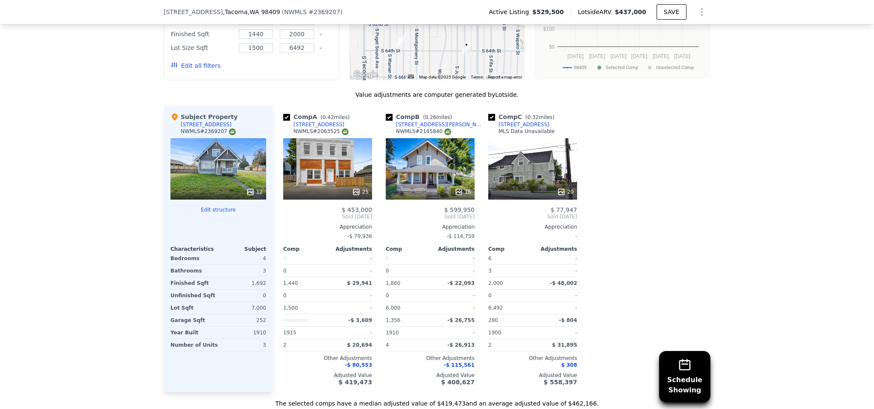
scroll to position [1582, 0]
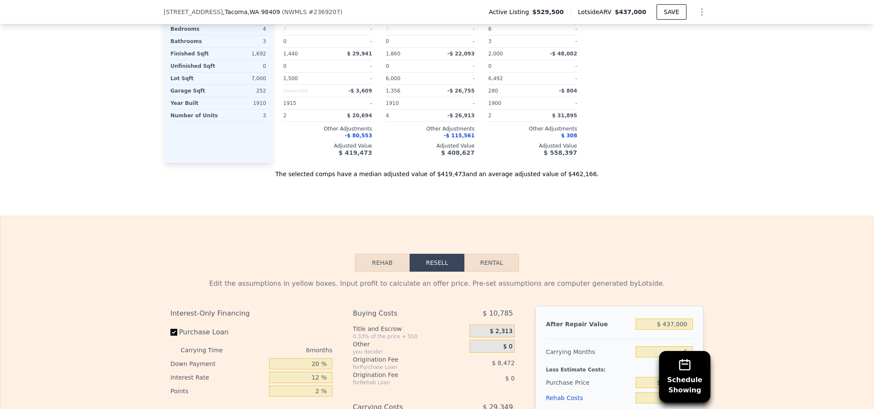
click at [503, 254] on button "Rental" at bounding box center [491, 263] width 55 height 18
select select "30"
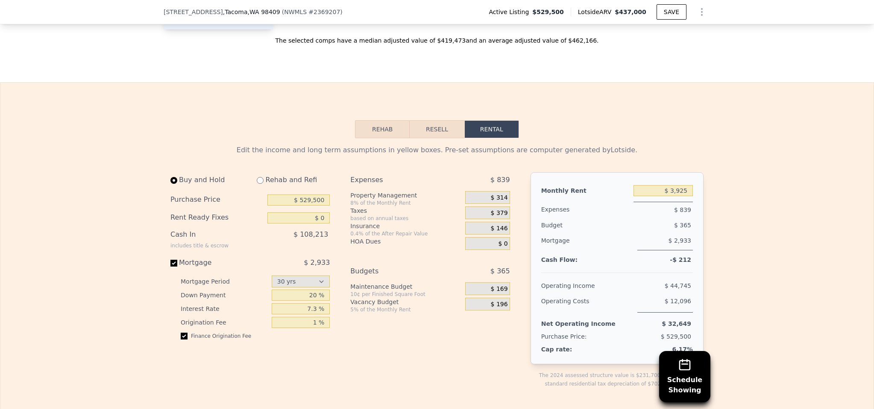
scroll to position [1719, 0]
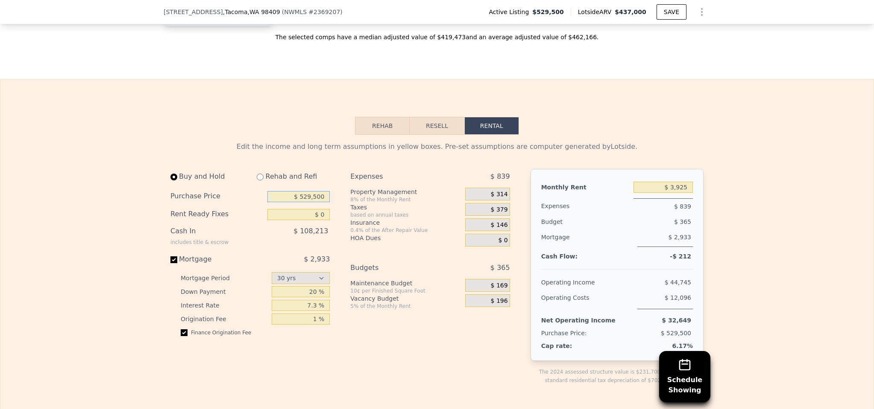
click at [305, 191] on input "$ 529,500" at bounding box center [298, 196] width 62 height 11
click at [381, 325] on div "Expenses $ 839 Property Management 8% of the Monthly Rent $ 314 Taxes based on …" at bounding box center [433, 284] width 166 height 230
drag, startPoint x: 308, startPoint y: 183, endPoint x: 341, endPoint y: 197, distance: 36.2
click at [309, 191] on input "$ 519,500" at bounding box center [298, 196] width 62 height 11
type input "$ 500,500"
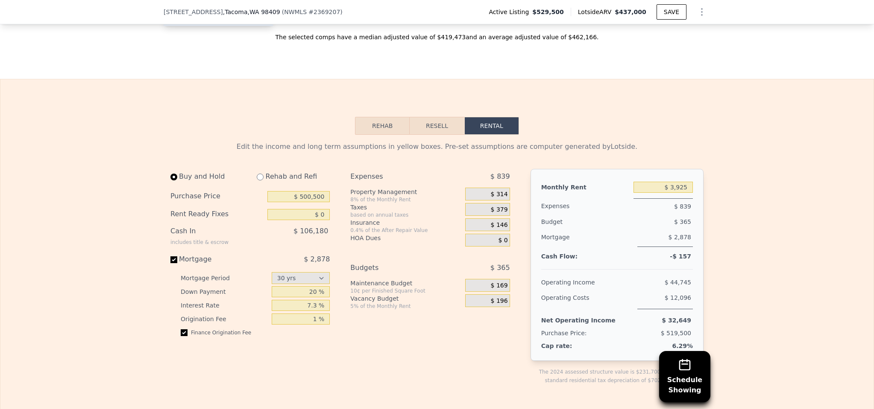
click at [475, 331] on div "Expenses $ 839 Property Management 8% of the Monthly Rent $ 314 Taxes based on …" at bounding box center [433, 284] width 166 height 230
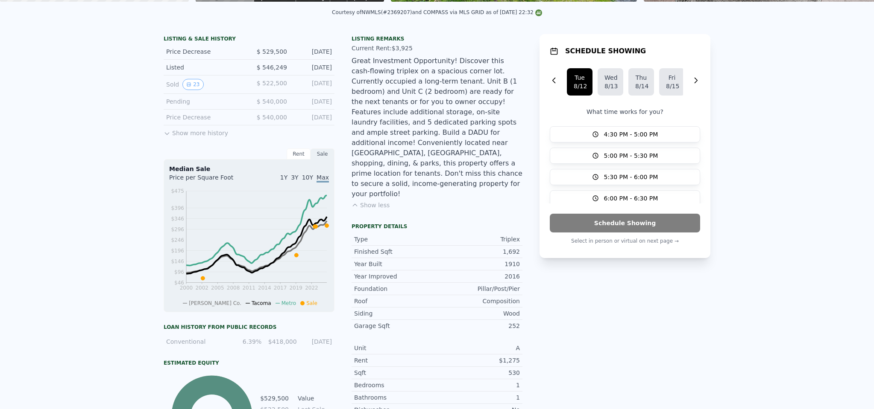
scroll to position [0, 0]
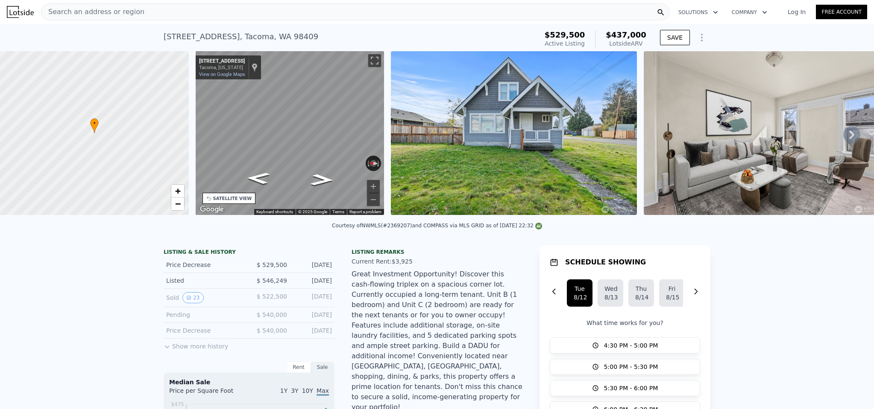
click at [512, 161] on img at bounding box center [514, 133] width 246 height 164
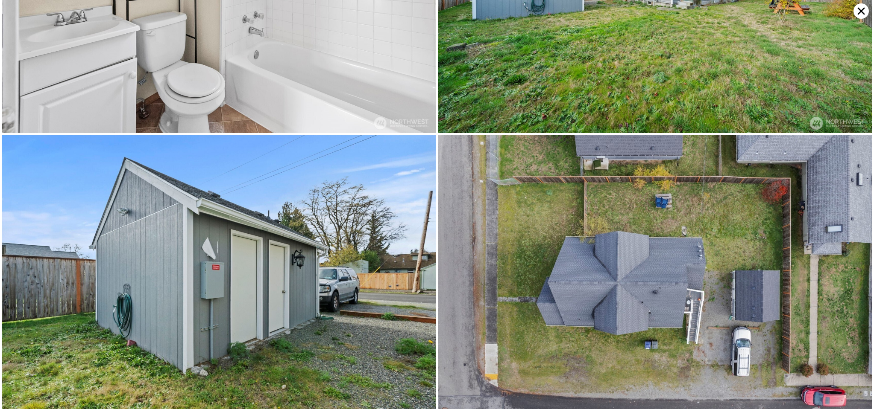
scroll to position [1323, 0]
